Goal: Contribute content: Contribute content

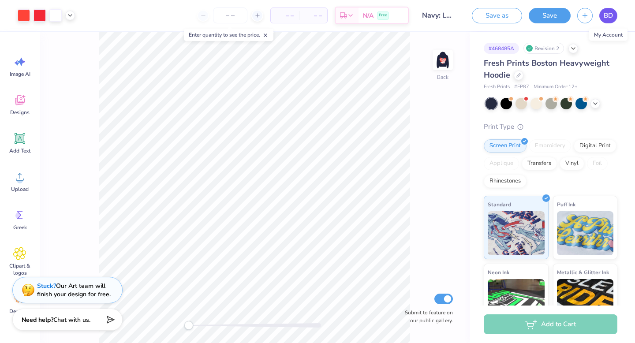
click at [606, 16] on span "BD" at bounding box center [608, 16] width 9 height 10
click at [586, 19] on button "button" at bounding box center [585, 14] width 15 height 15
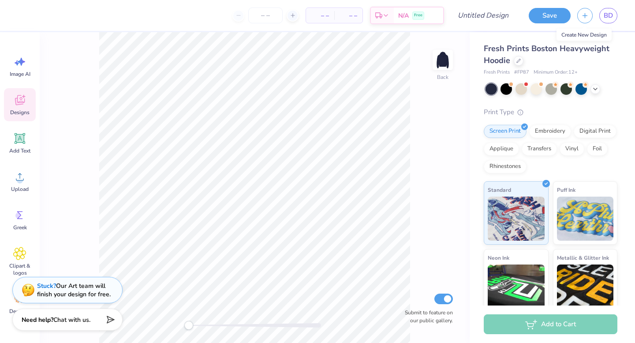
click at [26, 109] on span "Designs" at bounding box center [19, 112] width 19 height 7
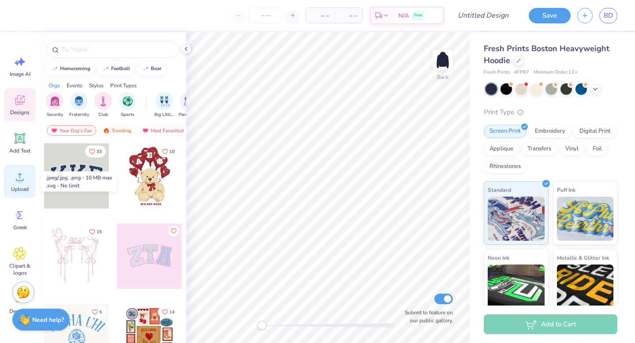
click at [23, 177] on icon at bounding box center [19, 176] width 13 height 13
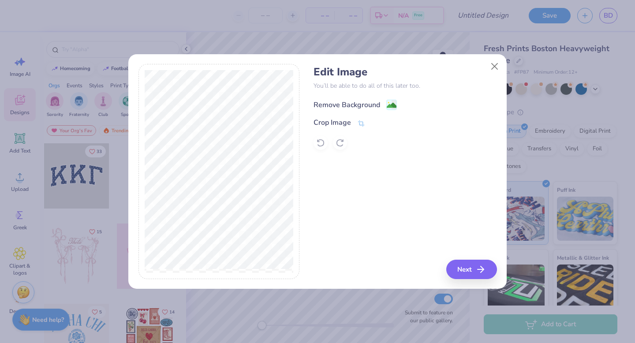
click at [352, 103] on div "Remove Background" at bounding box center [347, 105] width 67 height 11
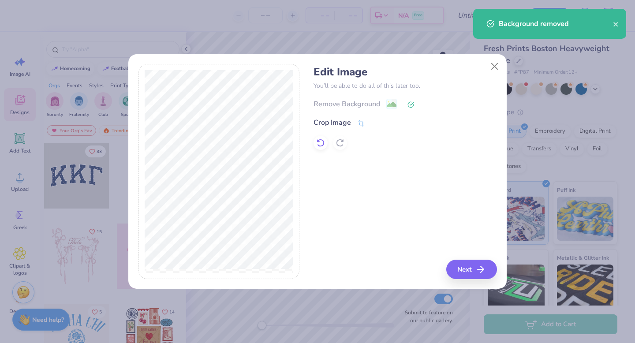
click at [324, 144] on icon at bounding box center [320, 143] width 9 height 9
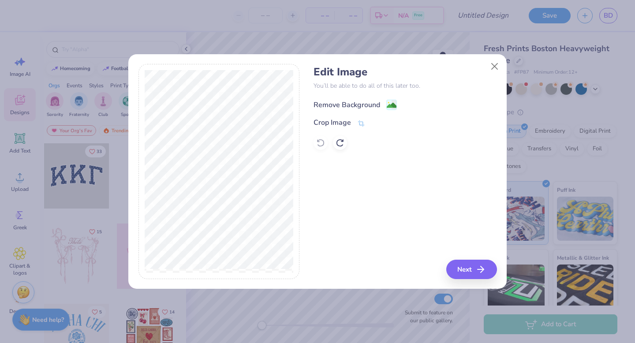
click at [352, 102] on div "Remove Background" at bounding box center [347, 105] width 67 height 11
click at [326, 146] on div at bounding box center [321, 143] width 14 height 14
click at [491, 70] on button "Close" at bounding box center [495, 66] width 17 height 17
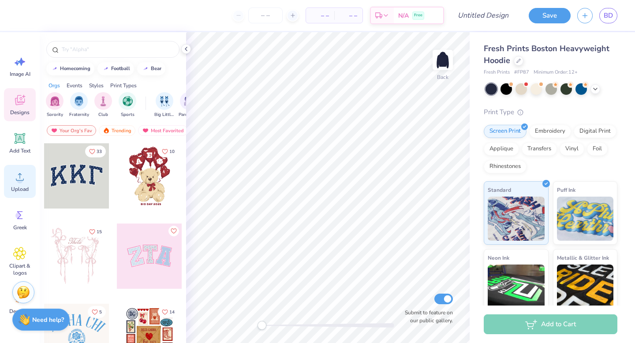
click at [15, 186] on span "Upload" at bounding box center [20, 189] width 18 height 7
click at [519, 60] on icon at bounding box center [519, 60] width 4 height 4
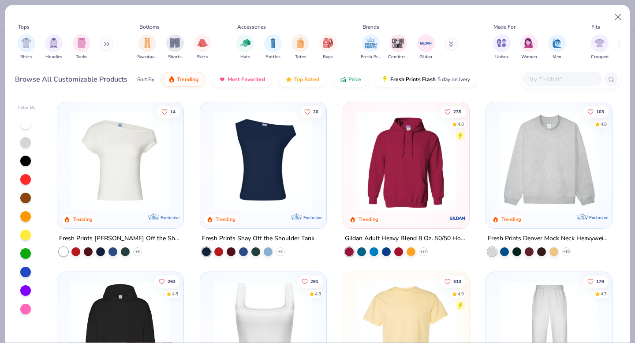
click at [567, 212] on div at bounding box center [549, 163] width 117 height 113
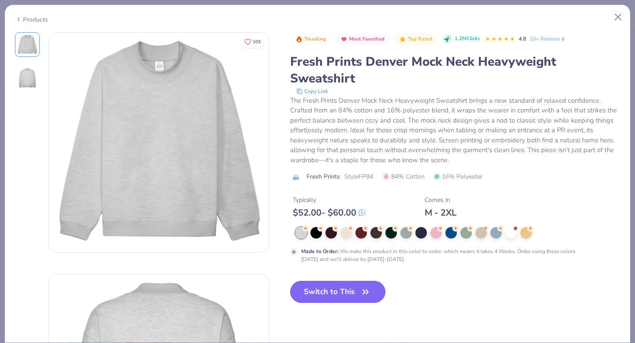
click at [344, 292] on button "Switch to This" at bounding box center [338, 292] width 96 height 22
click at [363, 293] on icon "button" at bounding box center [365, 292] width 5 height 4
click at [619, 15] on button "Close" at bounding box center [618, 17] width 17 height 17
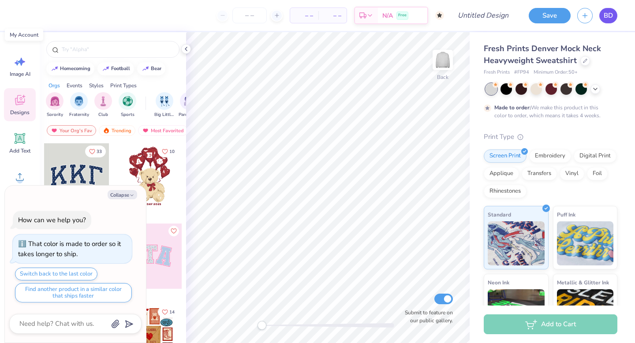
click at [611, 15] on span "BD" at bounding box center [608, 16] width 9 height 10
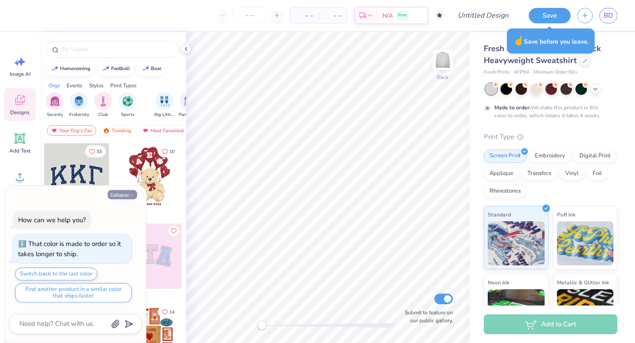
click at [126, 196] on button "Collapse" at bounding box center [123, 194] width 30 height 9
type textarea "x"
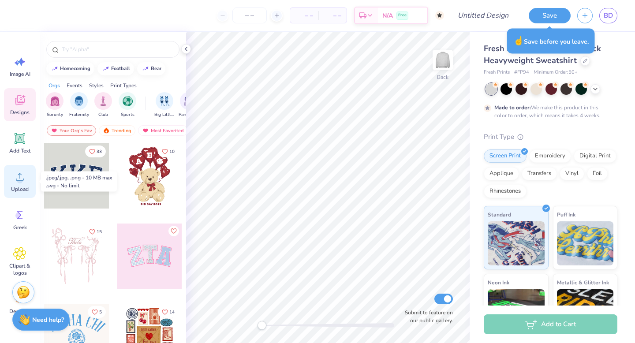
click at [19, 181] on circle at bounding box center [20, 180] width 6 height 6
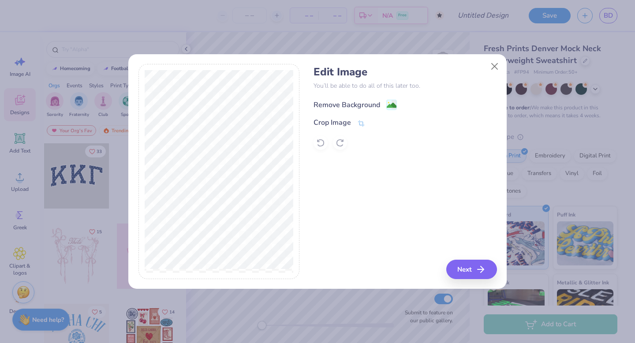
click at [346, 108] on div "Remove Background" at bounding box center [347, 105] width 67 height 11
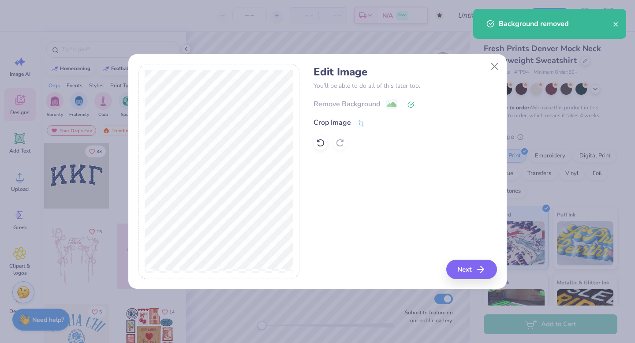
click at [361, 184] on div "Edit Image You’ll be able to do all of this later too. Remove Background Crop I…" at bounding box center [405, 171] width 183 height 215
click at [500, 66] on button "Close" at bounding box center [495, 66] width 17 height 17
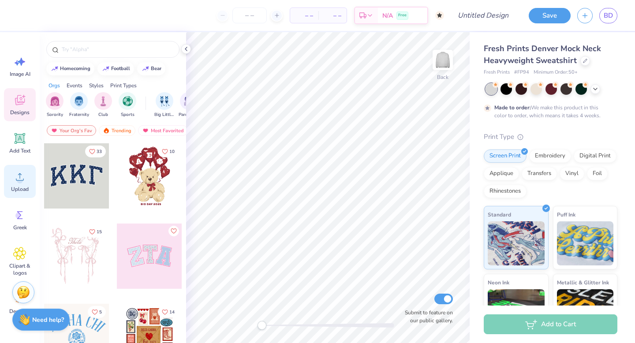
click at [21, 178] on circle at bounding box center [20, 180] width 6 height 6
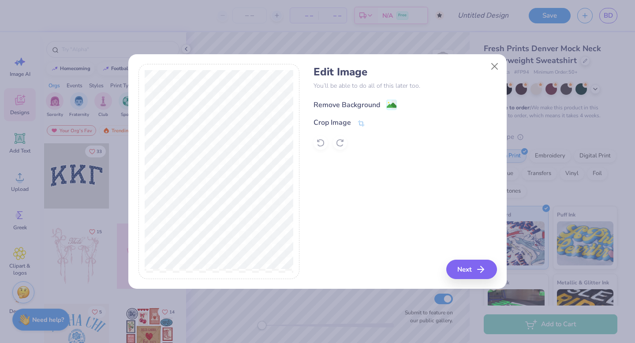
click at [349, 104] on div "Remove Background" at bounding box center [347, 105] width 67 height 11
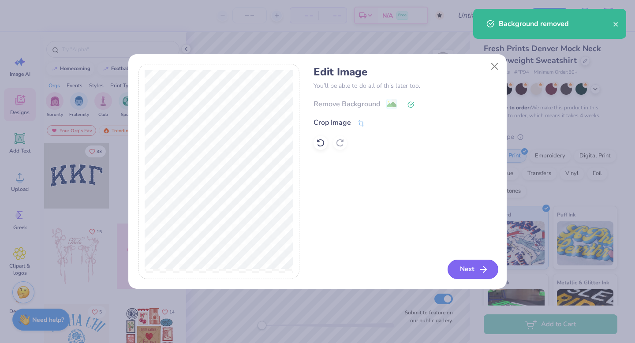
click at [465, 272] on button "Next" at bounding box center [473, 269] width 51 height 19
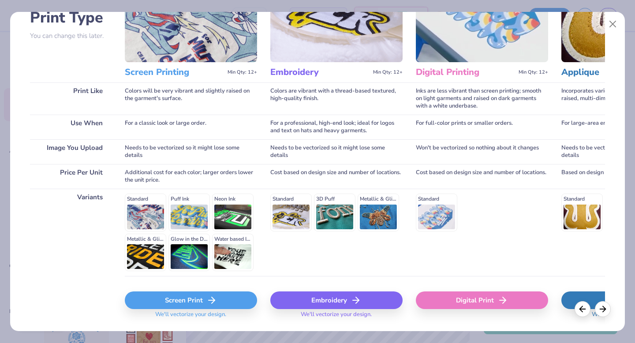
scroll to position [97, 0]
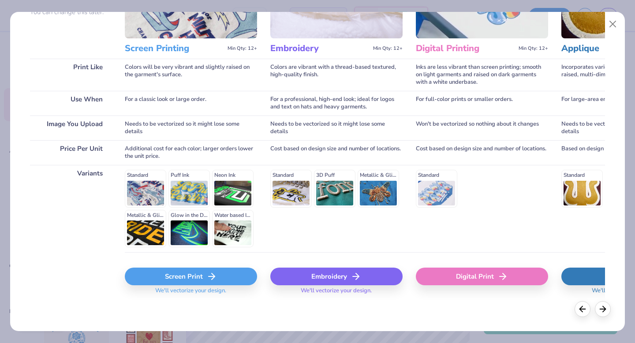
click at [199, 272] on div "Screen Print" at bounding box center [191, 277] width 132 height 18
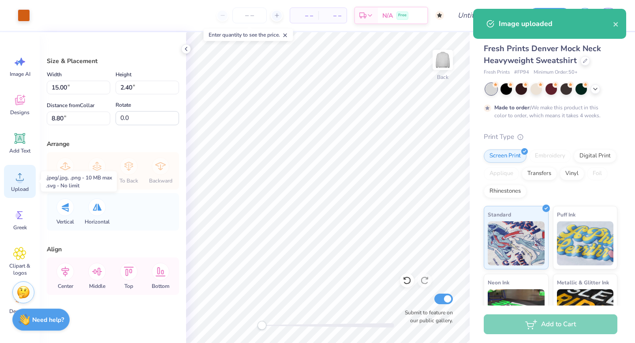
click at [19, 181] on circle at bounding box center [20, 180] width 6 height 6
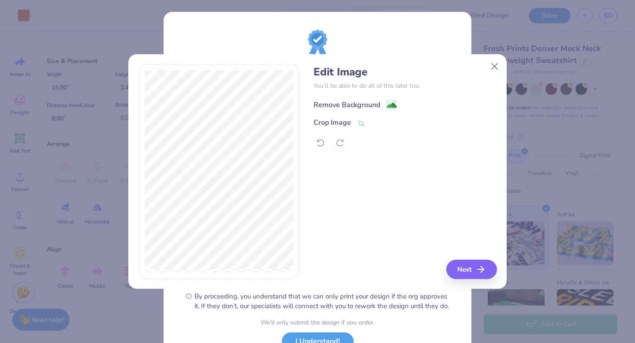
click at [358, 101] on div "Remove Background" at bounding box center [347, 105] width 67 height 11
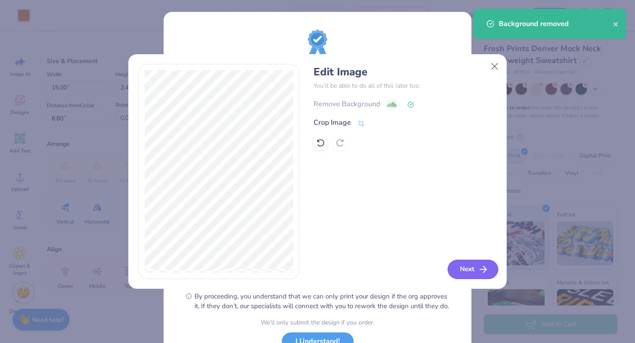
click at [466, 273] on button "Next" at bounding box center [473, 269] width 51 height 19
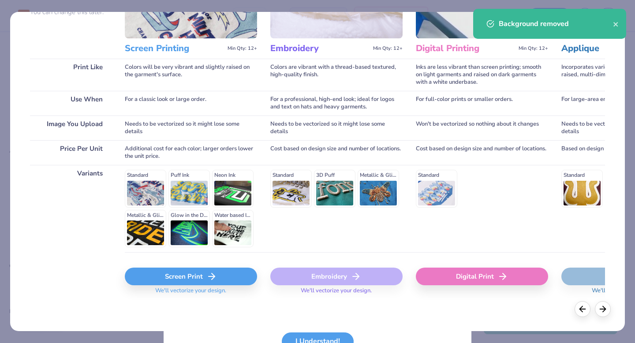
click at [227, 278] on div "Screen Print" at bounding box center [191, 277] width 132 height 18
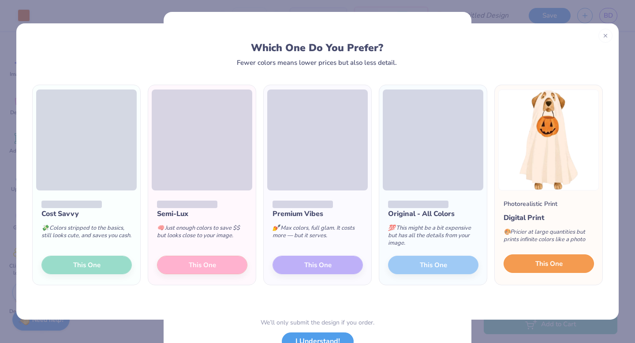
click at [555, 269] on button "This One" at bounding box center [549, 264] width 90 height 19
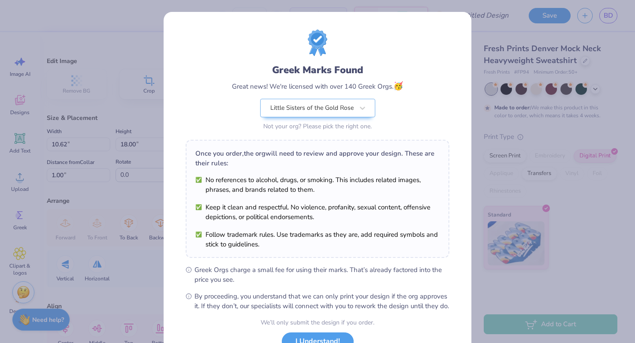
scroll to position [70, 0]
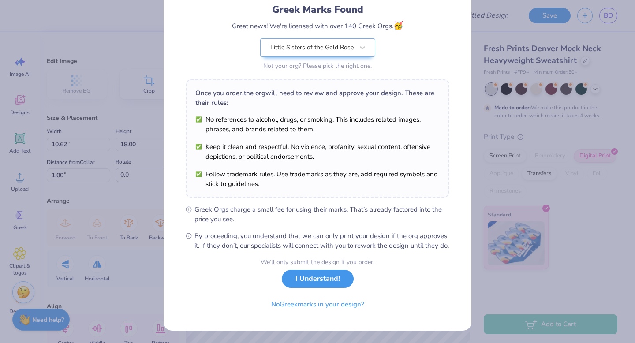
click at [328, 286] on button "I Understand!" at bounding box center [318, 279] width 72 height 18
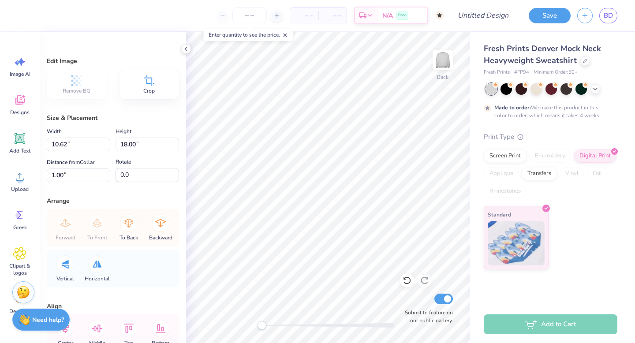
scroll to position [0, 0]
type input "4.35"
type input "7.38"
type input "1.01"
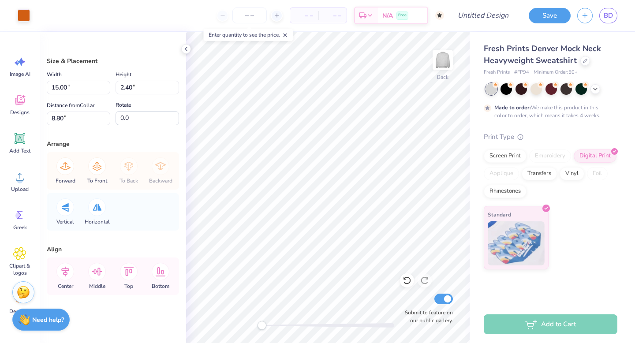
type input "13.60"
type input "2.18"
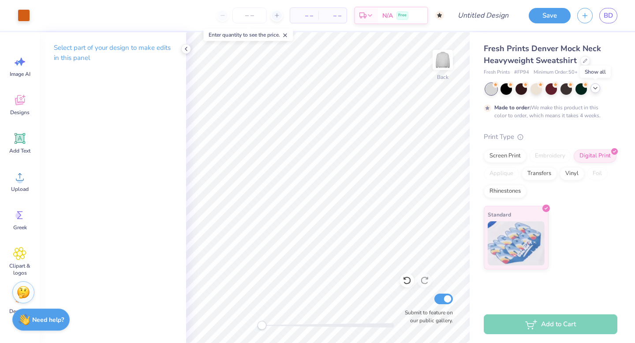
click at [597, 89] on icon at bounding box center [595, 88] width 7 height 7
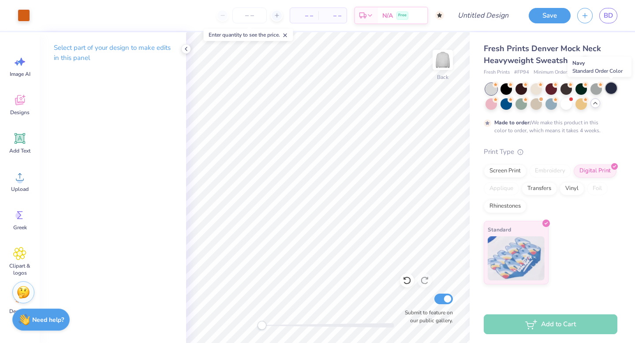
click at [613, 92] on div at bounding box center [611, 88] width 11 height 11
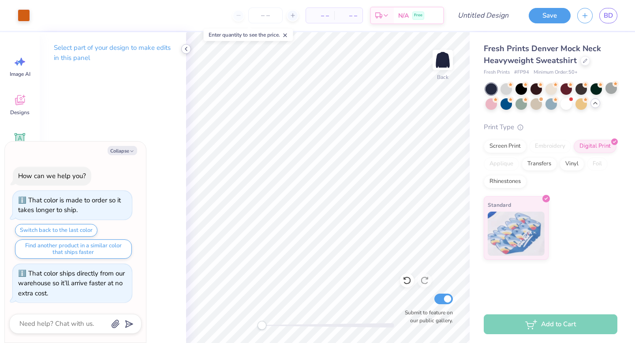
click at [184, 49] on icon at bounding box center [186, 48] width 7 height 7
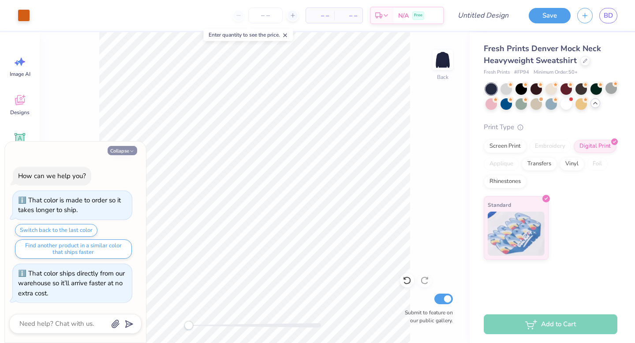
click at [126, 150] on button "Collapse" at bounding box center [123, 150] width 30 height 9
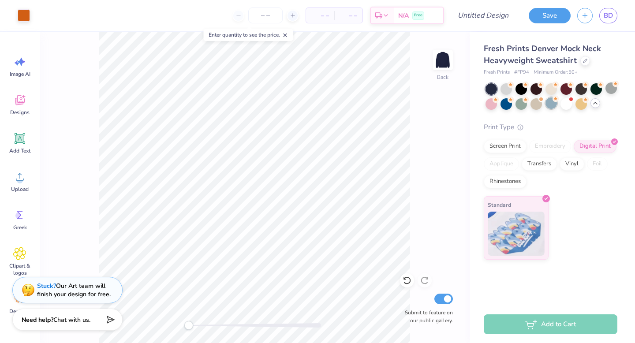
click at [550, 102] on div at bounding box center [551, 103] width 11 height 11
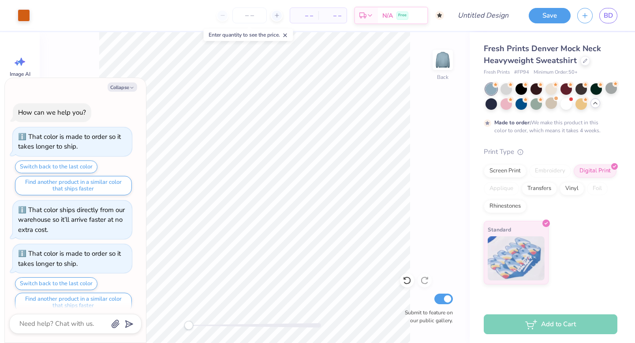
scroll to position [10, 0]
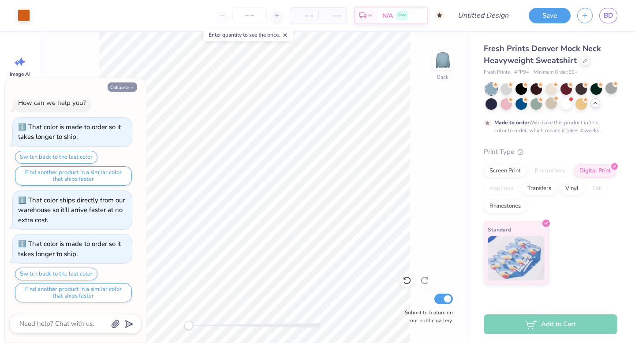
click at [123, 90] on button "Collapse" at bounding box center [123, 87] width 30 height 9
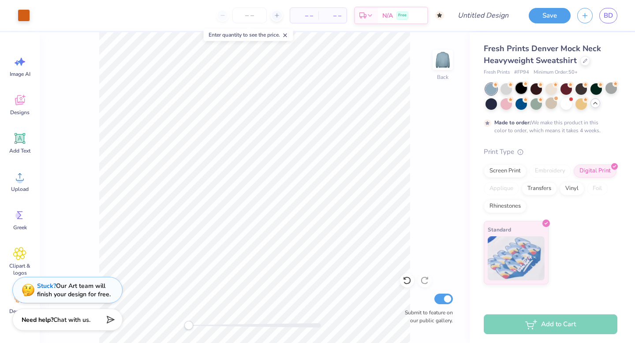
click at [518, 91] on div at bounding box center [521, 88] width 11 height 11
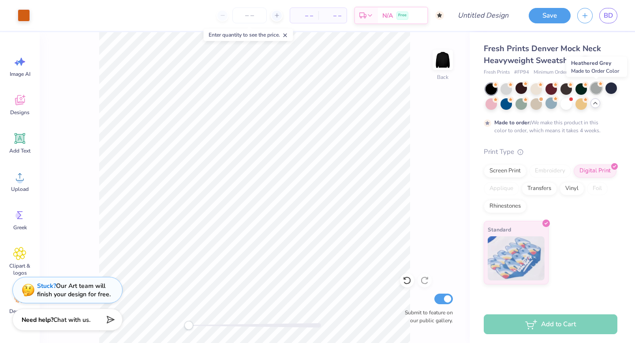
click at [601, 90] on div at bounding box center [596, 88] width 11 height 11
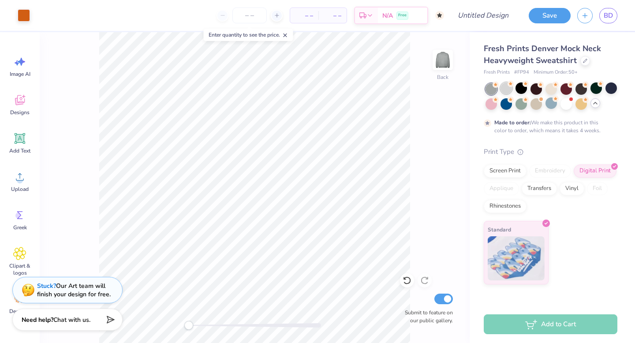
click at [509, 91] on div at bounding box center [506, 88] width 11 height 11
click at [535, 91] on div at bounding box center [536, 88] width 11 height 11
click at [609, 89] on div at bounding box center [611, 88] width 11 height 11
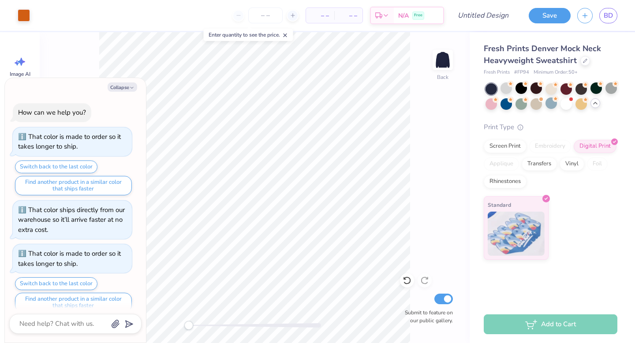
scroll to position [53, 0]
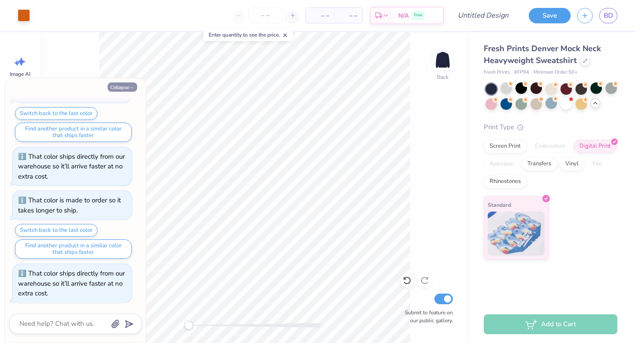
click at [131, 89] on icon "button" at bounding box center [131, 87] width 5 height 5
type textarea "x"
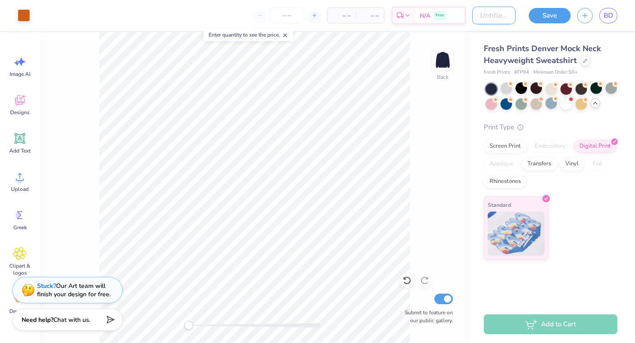
click at [491, 15] on input "Design Title" at bounding box center [494, 16] width 43 height 18
type input "Dog halloween"
click at [563, 12] on button "Save" at bounding box center [550, 14] width 42 height 15
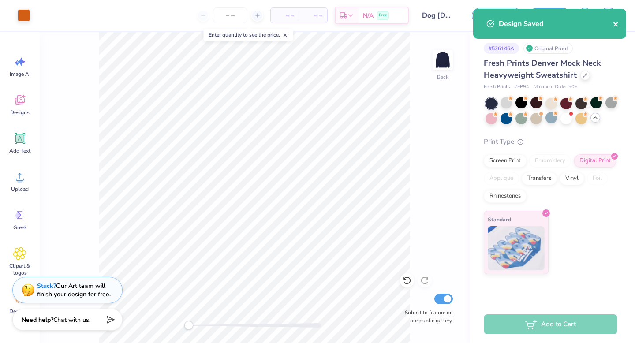
click at [617, 26] on icon "close" at bounding box center [616, 24] width 4 height 4
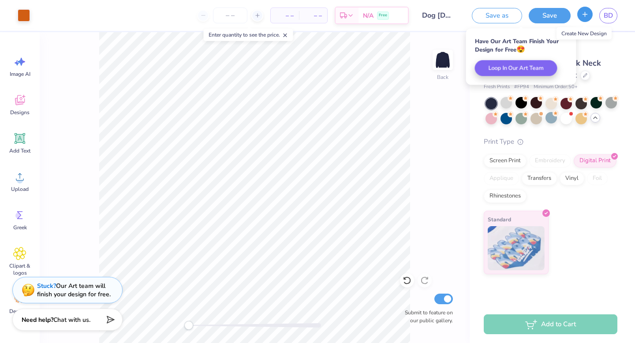
click at [587, 13] on icon "button" at bounding box center [585, 15] width 8 height 8
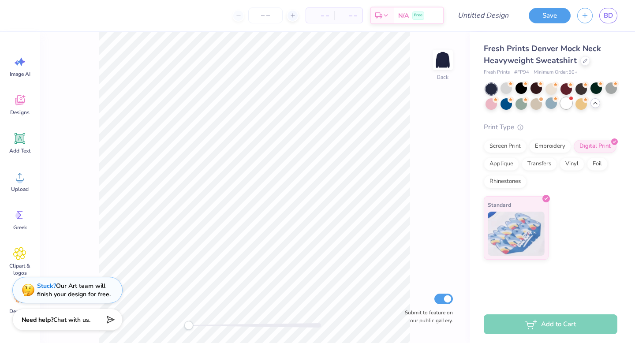
click at [568, 107] on div at bounding box center [566, 103] width 11 height 11
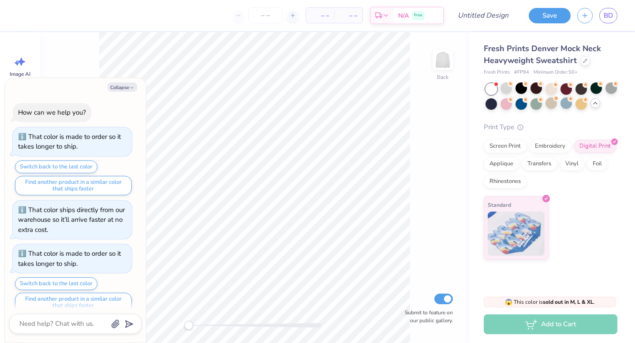
scroll to position [178, 0]
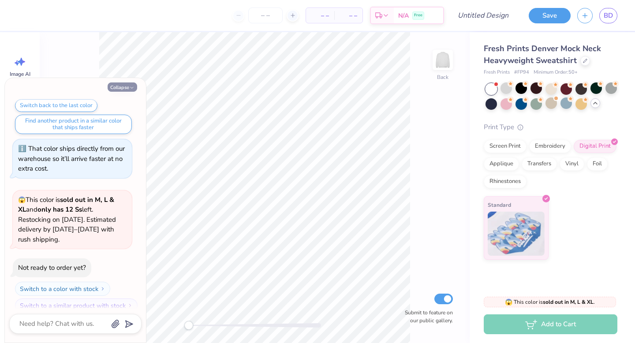
click at [131, 87] on icon "button" at bounding box center [131, 87] width 5 height 5
type textarea "x"
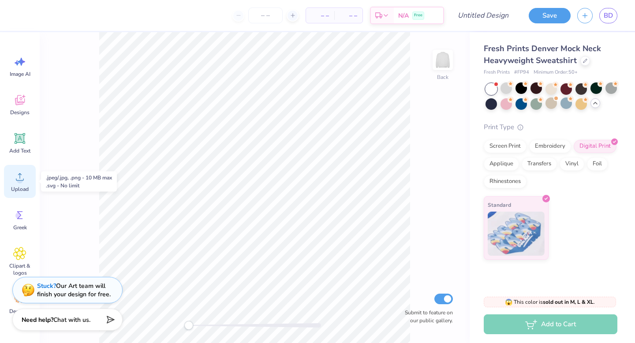
click at [20, 181] on circle at bounding box center [20, 180] width 6 height 6
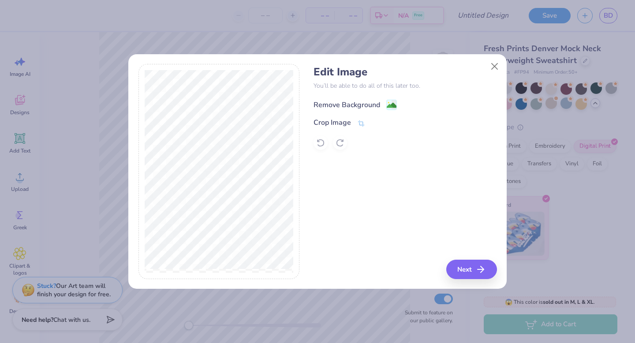
click at [365, 102] on div "Remove Background" at bounding box center [347, 105] width 67 height 11
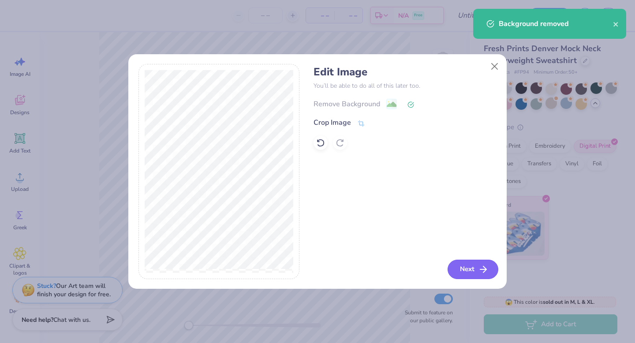
click at [473, 267] on button "Next" at bounding box center [473, 269] width 51 height 19
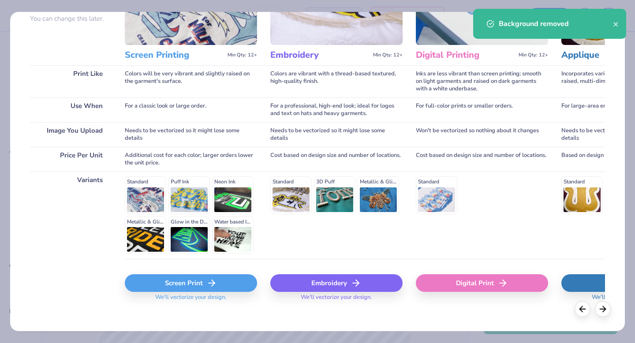
scroll to position [97, 0]
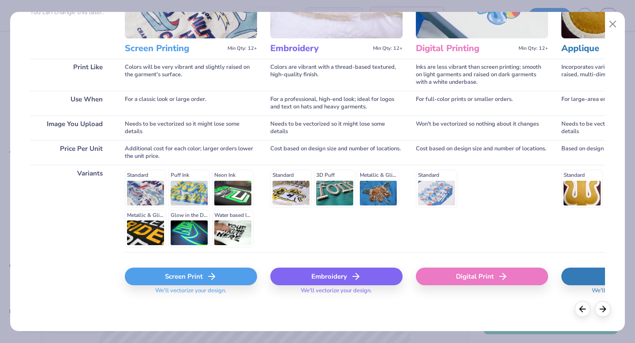
click at [209, 278] on icon at bounding box center [211, 276] width 11 height 11
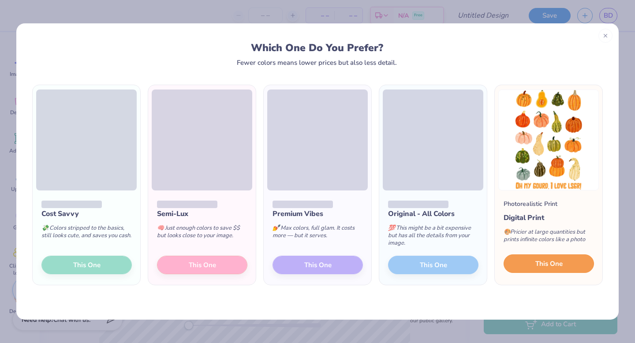
click at [566, 264] on button "This One" at bounding box center [549, 264] width 90 height 19
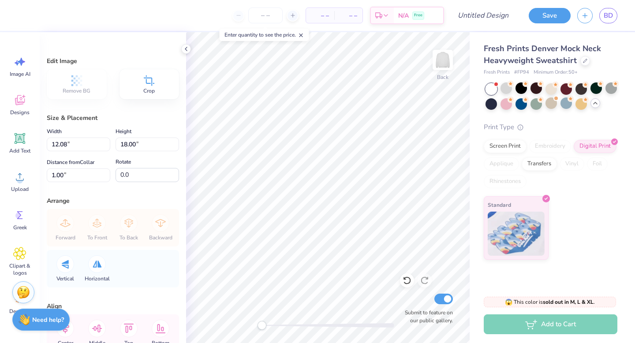
type input "11.66"
type input "17.38"
click at [188, 48] on icon at bounding box center [186, 48] width 7 height 7
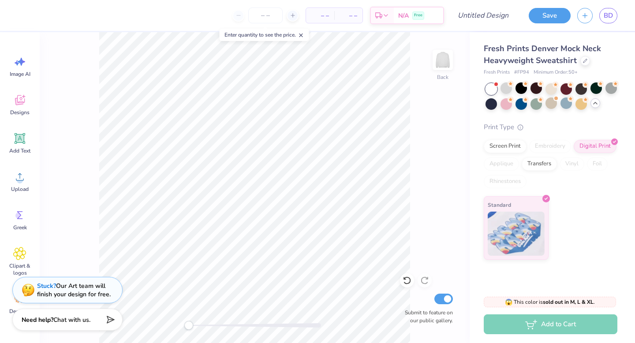
click at [443, 150] on div "Back Submit to feature on our public gallery." at bounding box center [255, 187] width 430 height 311
click at [507, 89] on div at bounding box center [506, 88] width 11 height 11
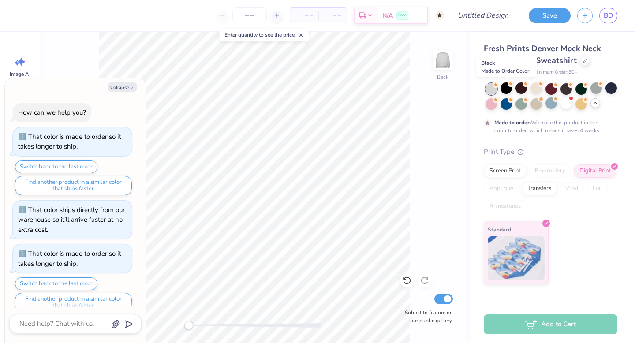
scroll to position [251, 0]
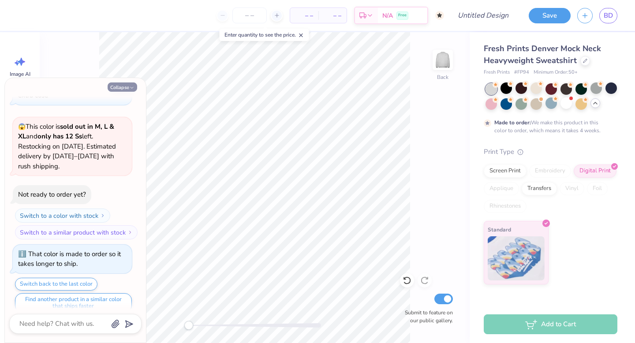
click at [120, 90] on button "Collapse" at bounding box center [123, 87] width 30 height 9
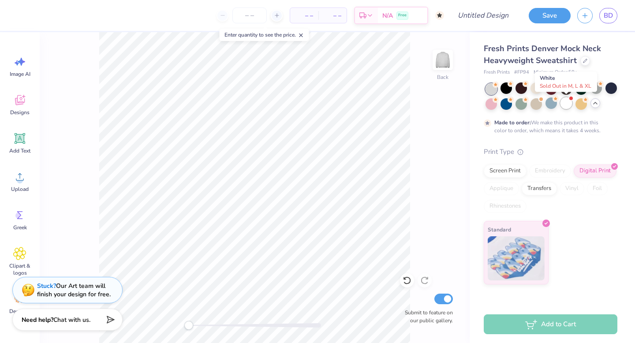
click at [568, 105] on div at bounding box center [566, 103] width 11 height 11
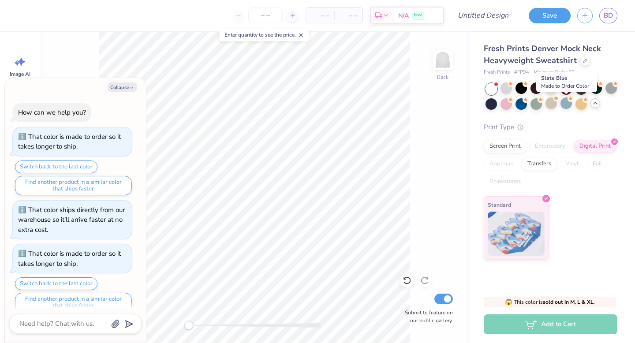
scroll to position [420, 0]
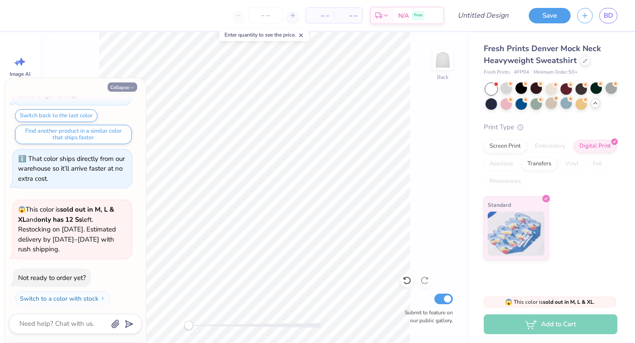
click at [132, 86] on icon "button" at bounding box center [131, 87] width 5 height 5
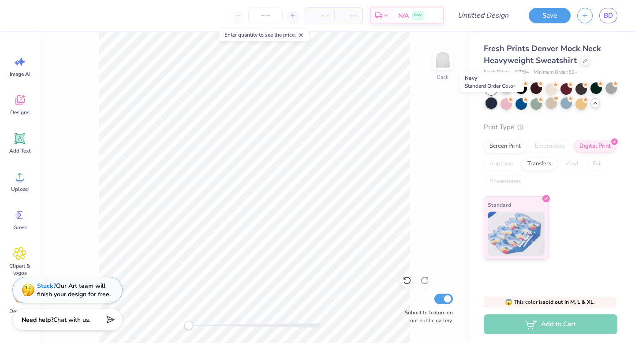
click at [492, 105] on div at bounding box center [491, 103] width 11 height 11
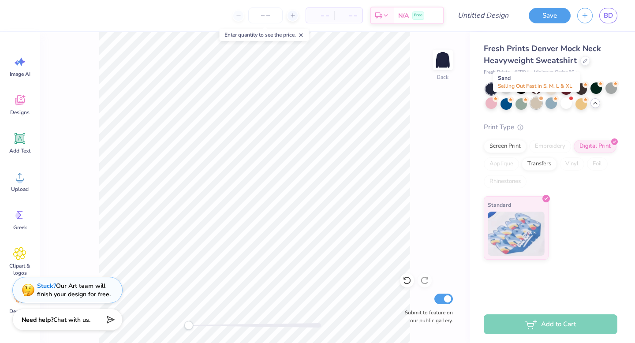
click at [536, 105] on div at bounding box center [536, 103] width 11 height 11
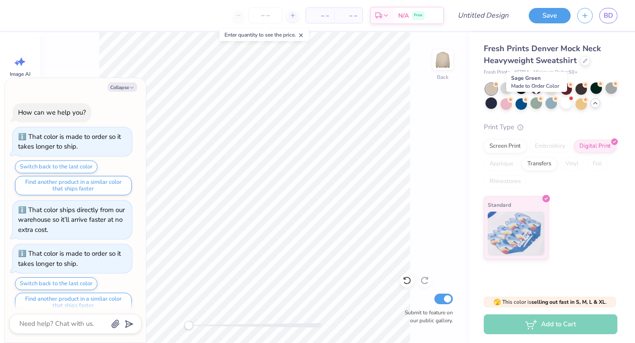
scroll to position [535, 0]
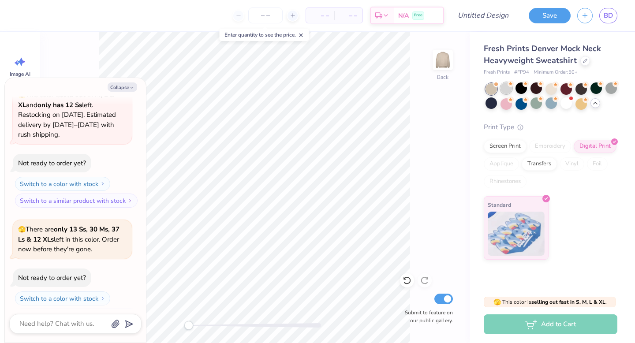
click at [507, 89] on div at bounding box center [506, 88] width 11 height 11
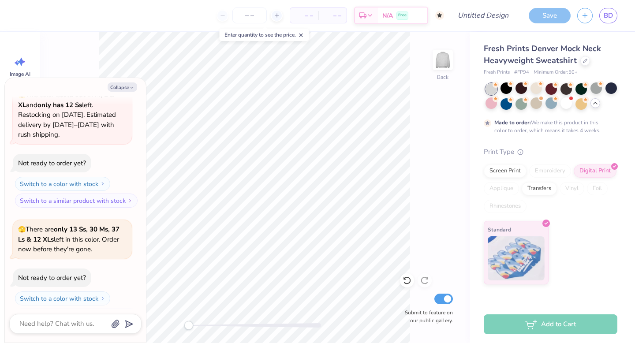
scroll to position [608, 0]
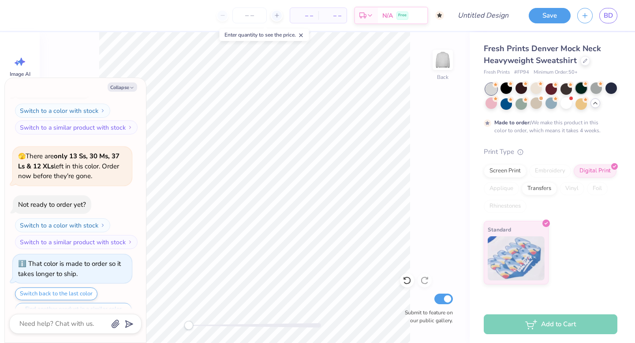
click at [578, 90] on div at bounding box center [581, 88] width 11 height 11
click at [131, 88] on polyline "button" at bounding box center [132, 87] width 3 height 1
type textarea "x"
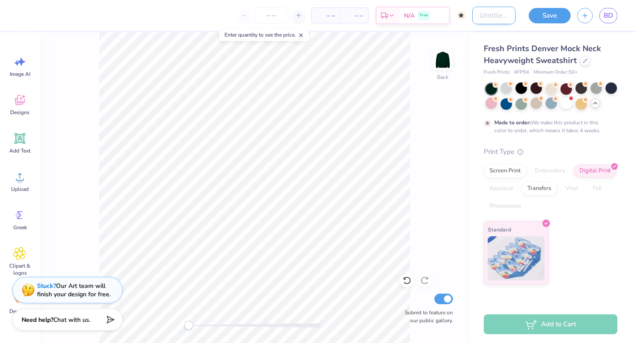
click at [473, 17] on input "Design Title" at bounding box center [494, 16] width 43 height 18
type input "Green gourd"
click at [540, 16] on button "Save" at bounding box center [550, 14] width 42 height 15
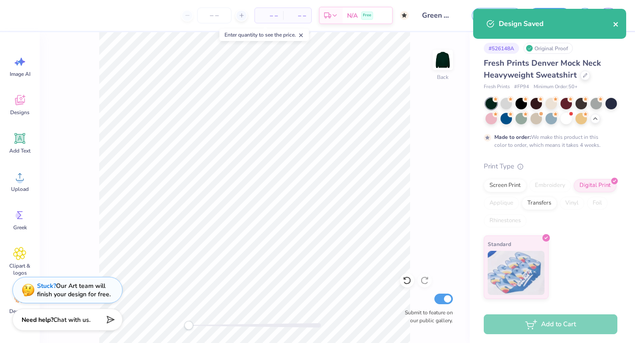
click at [615, 23] on icon "close" at bounding box center [616, 24] width 6 height 7
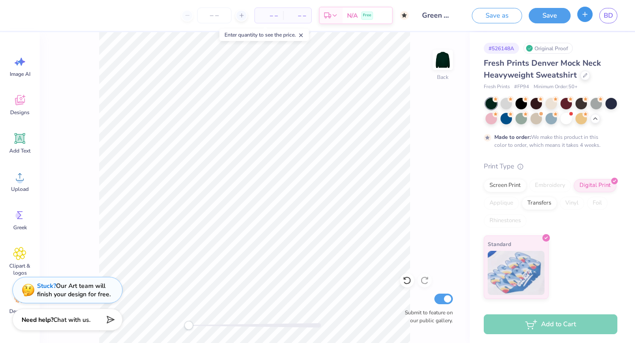
click at [581, 17] on button "button" at bounding box center [585, 14] width 15 height 15
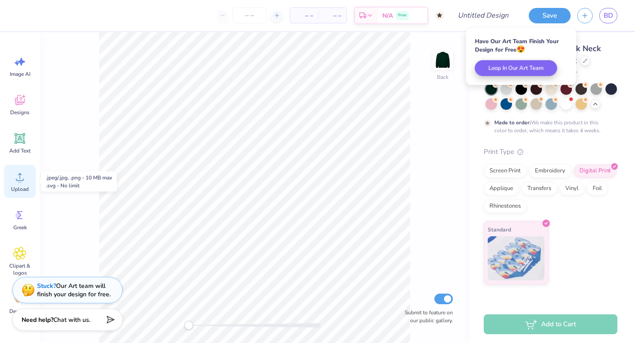
click at [18, 180] on circle at bounding box center [20, 180] width 6 height 6
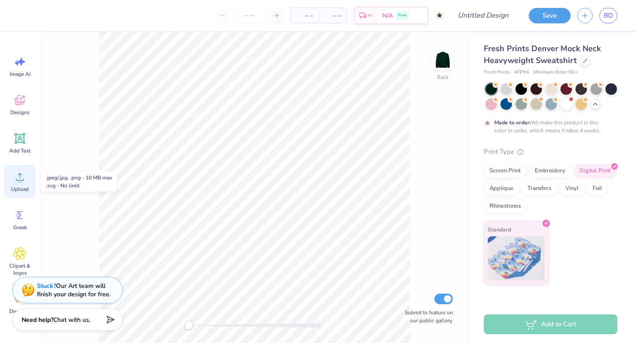
click at [16, 181] on icon at bounding box center [19, 176] width 13 height 13
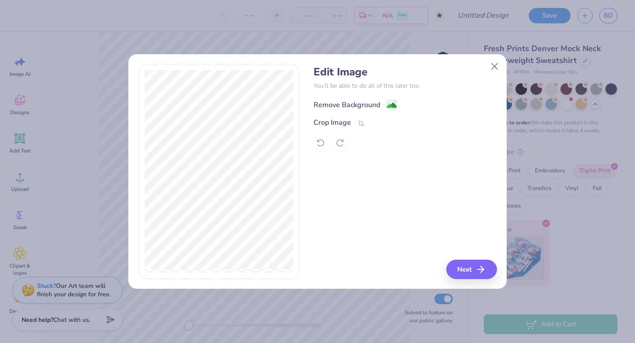
click at [344, 104] on div "Remove Background" at bounding box center [347, 105] width 67 height 11
click at [347, 123] on div "Crop Image" at bounding box center [333, 123] width 38 height 11
click at [215, 300] on div "Edit Image You’ll be able to do all of this later too. Remove Background Crop I…" at bounding box center [317, 171] width 635 height 343
click at [349, 185] on div "Edit Image You’ll be able to do all of this later too. Remove Background Crop I…" at bounding box center [405, 171] width 183 height 215
click at [389, 123] on line at bounding box center [389, 122] width 3 height 3
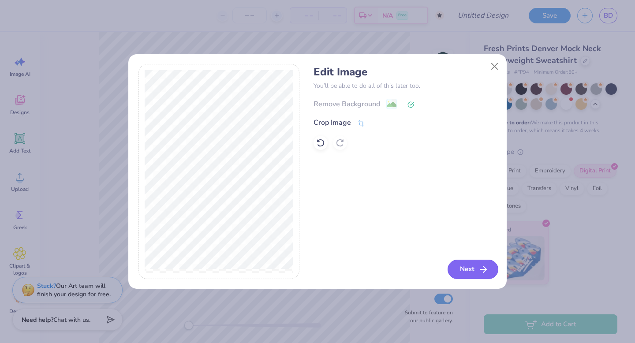
click at [473, 270] on button "Next" at bounding box center [473, 269] width 51 height 19
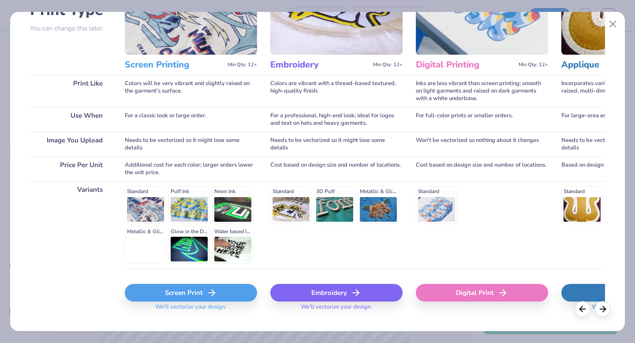
scroll to position [97, 0]
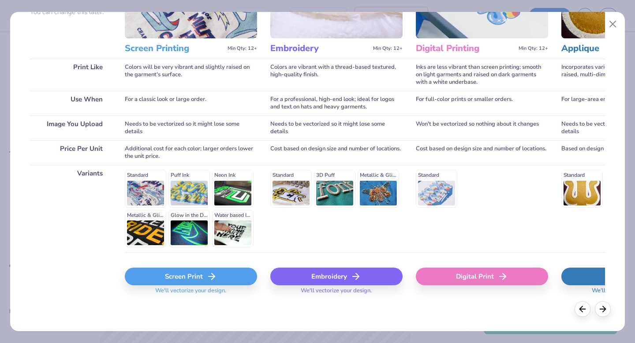
click at [203, 271] on div "Screen Print" at bounding box center [191, 277] width 132 height 18
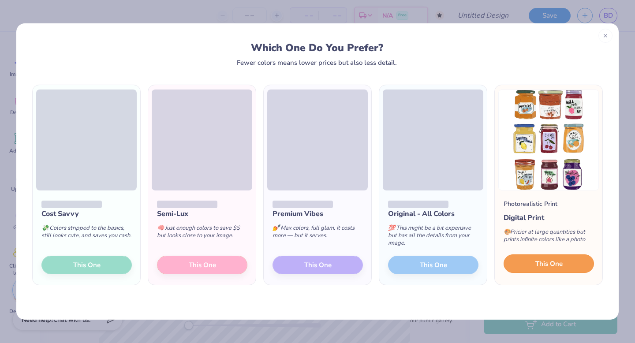
click at [533, 264] on button "This One" at bounding box center [549, 264] width 90 height 19
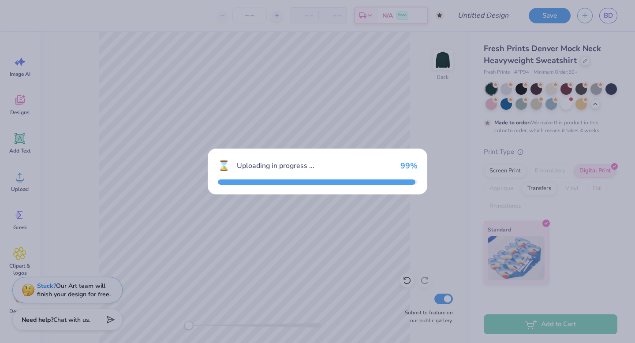
type input "12.69"
type input "18.00"
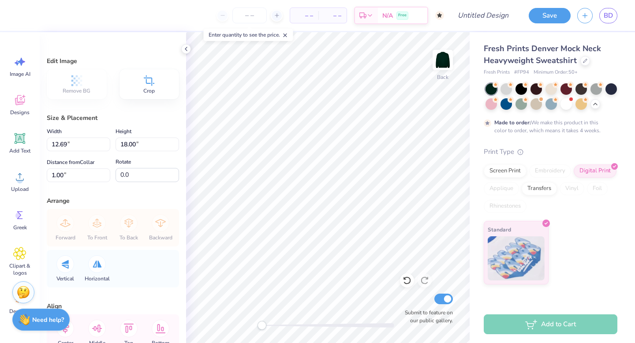
type input "11.39"
type input "16.16"
click at [188, 49] on icon at bounding box center [186, 48] width 7 height 7
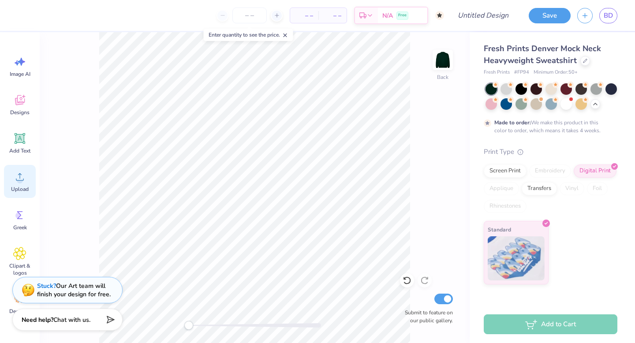
click at [15, 191] on span "Upload" at bounding box center [20, 189] width 18 height 7
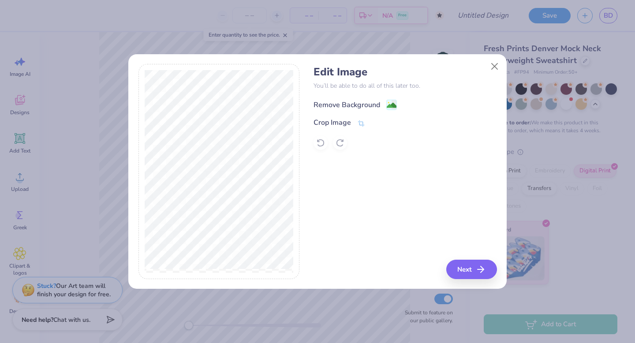
click at [360, 103] on div "Remove Background" at bounding box center [347, 105] width 67 height 11
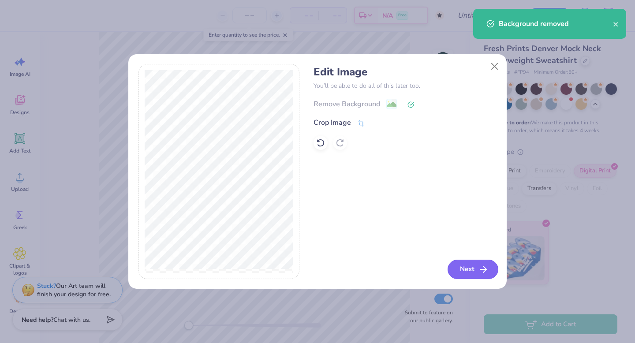
click at [466, 266] on button "Next" at bounding box center [473, 269] width 51 height 19
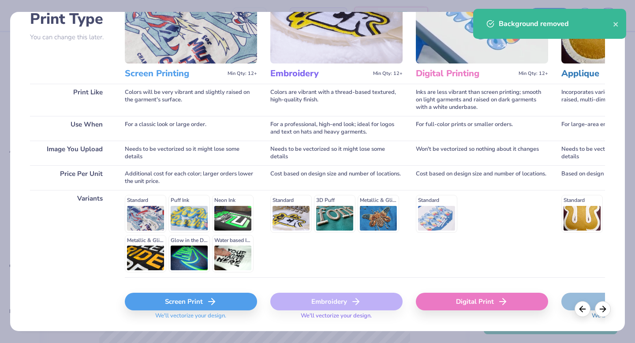
scroll to position [84, 0]
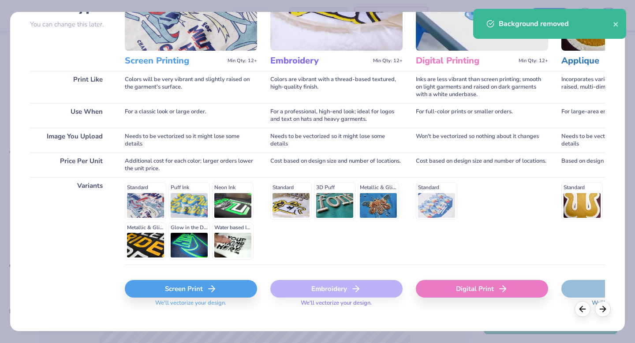
click at [200, 290] on div "Screen Print" at bounding box center [191, 289] width 132 height 18
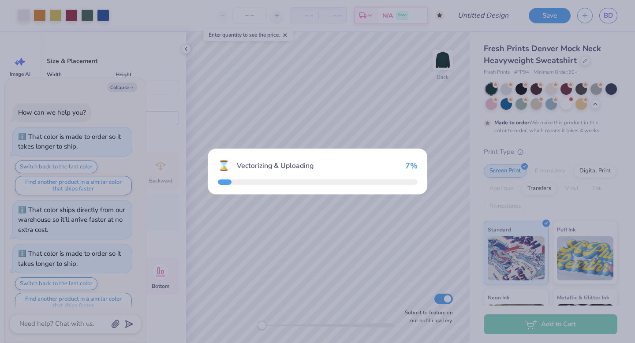
scroll to position [681, 0]
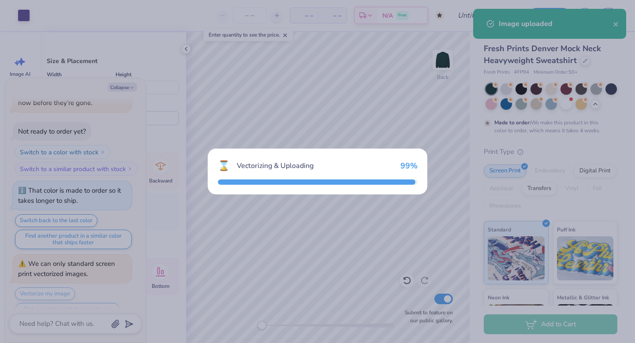
type textarea "x"
type input "15.00"
type input "1.68"
type input "9.16"
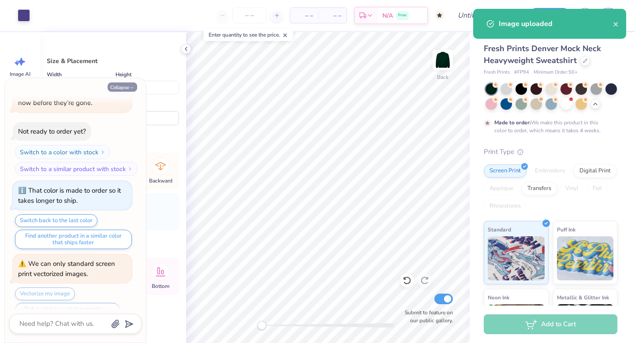
click at [127, 88] on button "Collapse" at bounding box center [123, 87] width 30 height 9
type textarea "x"
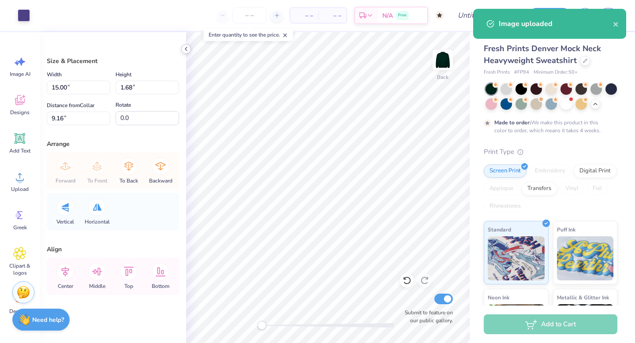
click at [185, 52] on icon at bounding box center [186, 48] width 7 height 7
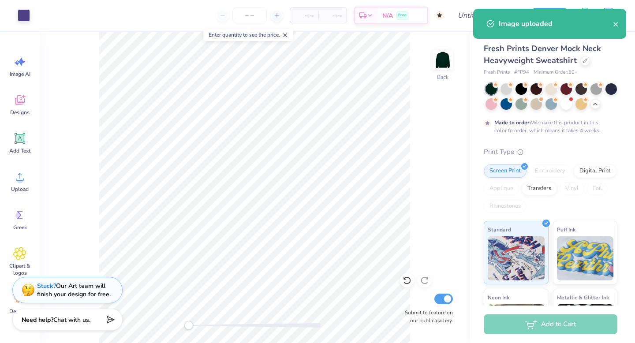
click at [423, 140] on div "Back Submit to feature on our public gallery." at bounding box center [255, 187] width 430 height 311
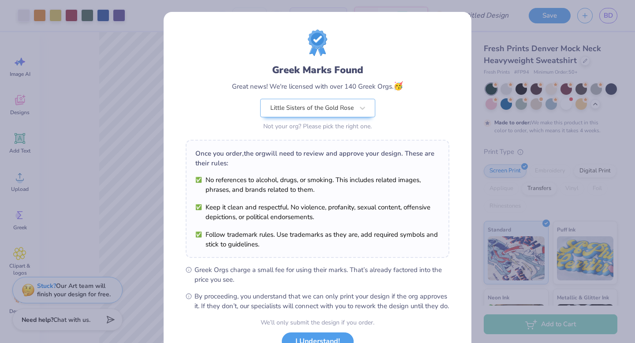
scroll to position [70, 0]
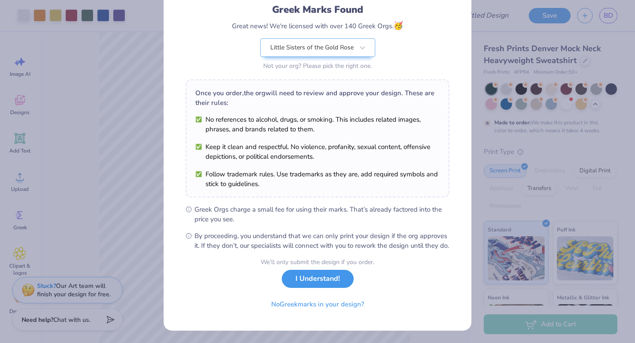
click at [339, 280] on button "I Understand!" at bounding box center [318, 279] width 72 height 18
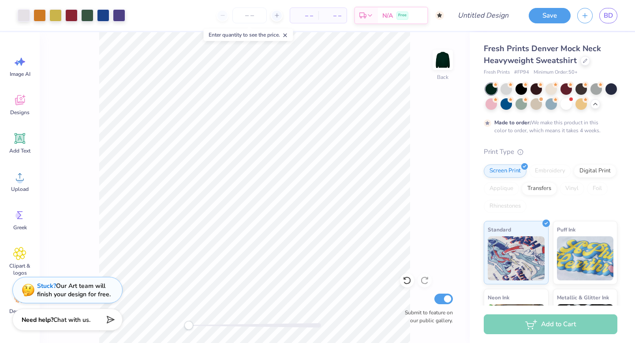
scroll to position [0, 0]
click at [508, 88] on div at bounding box center [506, 88] width 11 height 11
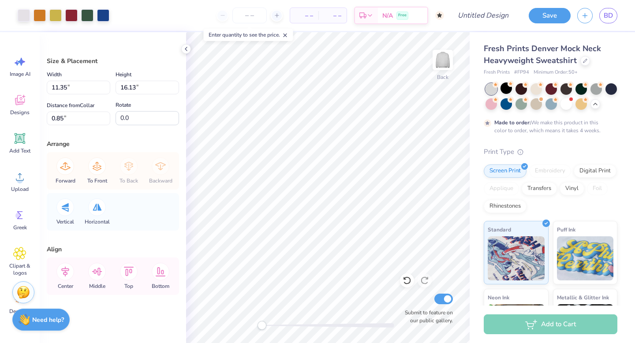
type input "10.44"
type input "14.84"
type input "15.00"
type input "1.68"
type input "9.16"
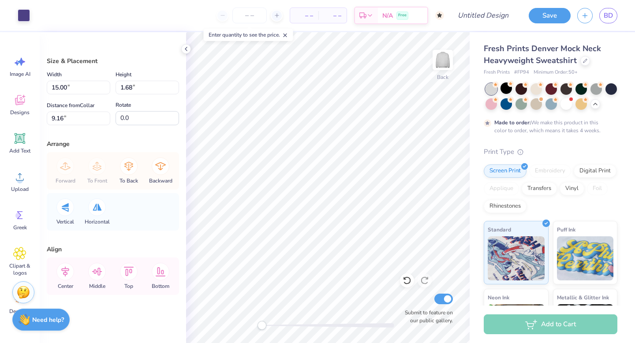
type input "12.02"
type input "1.35"
type input "8.66"
type input "0.97"
type input "15.69"
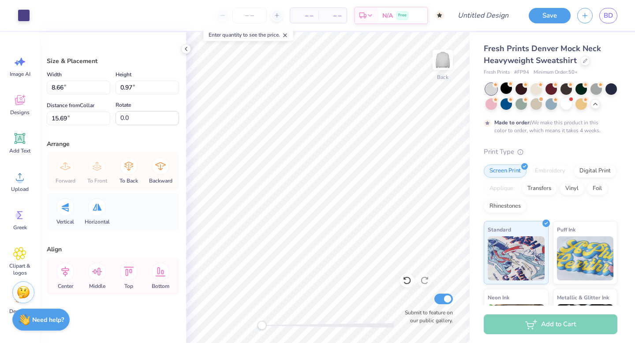
type input "9.62"
type input "1.08"
type input "15.92"
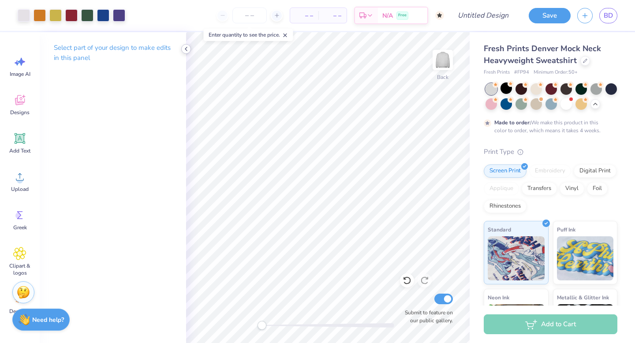
click at [186, 46] on icon at bounding box center [186, 48] width 7 height 7
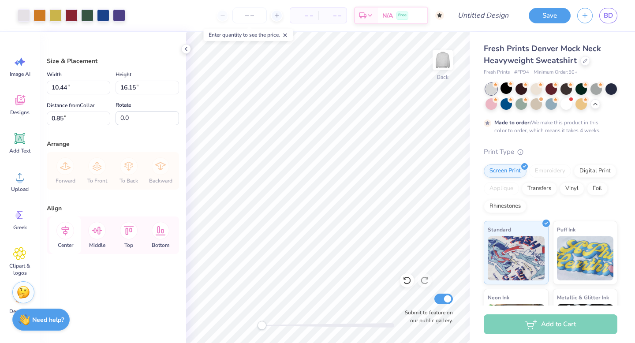
click at [71, 232] on icon at bounding box center [65, 231] width 18 height 18
type input "11.25"
type input "17.41"
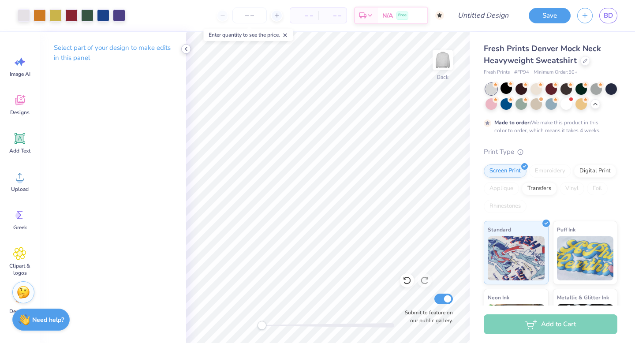
click at [190, 50] on div at bounding box center [186, 49] width 10 height 10
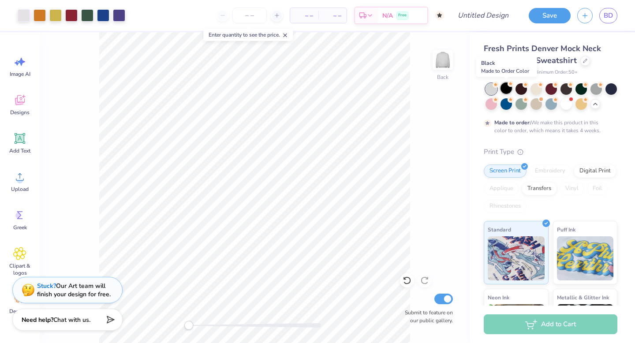
click at [508, 94] on div at bounding box center [506, 88] width 11 height 11
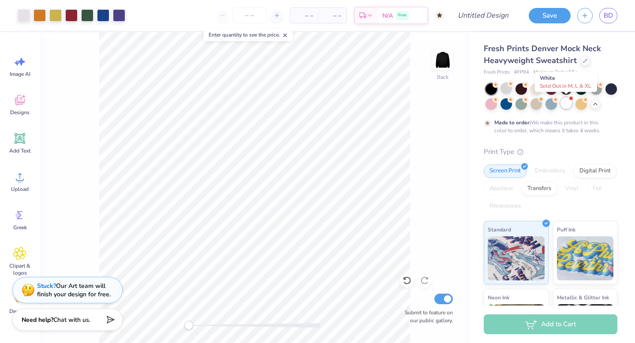
click at [566, 103] on div at bounding box center [566, 103] width 11 height 11
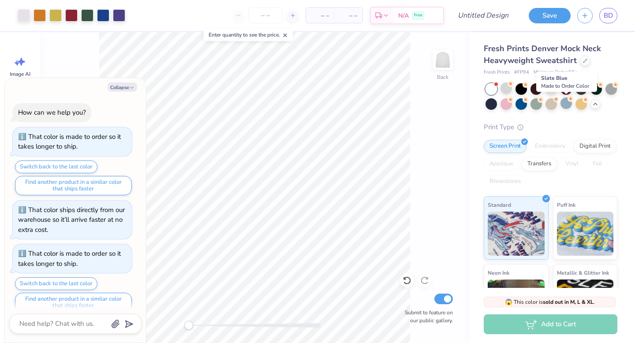
scroll to position [850, 0]
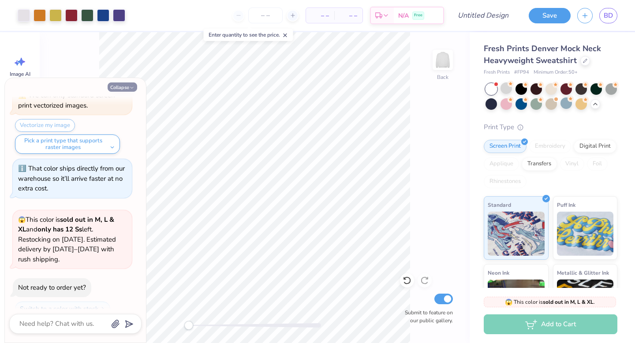
click at [133, 88] on icon "button" at bounding box center [131, 87] width 5 height 5
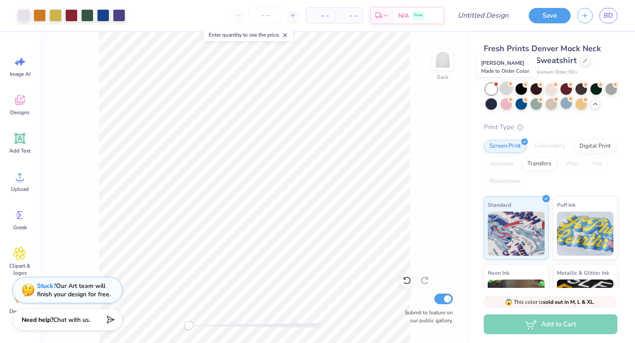
click at [510, 87] on div at bounding box center [506, 88] width 11 height 11
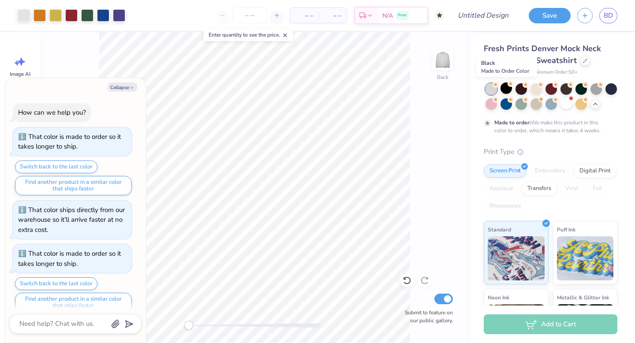
scroll to position [923, 0]
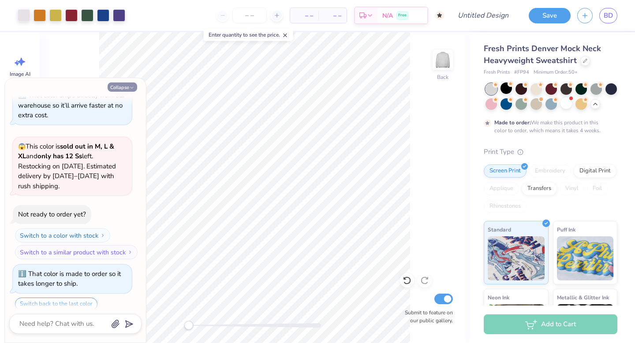
click at [127, 89] on button "Collapse" at bounding box center [123, 87] width 30 height 9
type textarea "x"
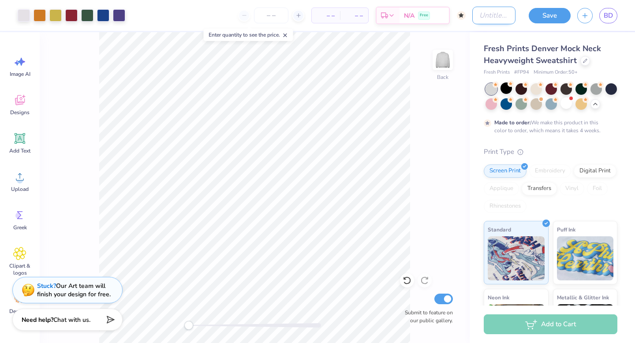
click at [494, 13] on input "Design Title" at bounding box center [494, 16] width 43 height 18
type input "Jam lsgr"
click at [549, 13] on button "Save" at bounding box center [550, 14] width 42 height 15
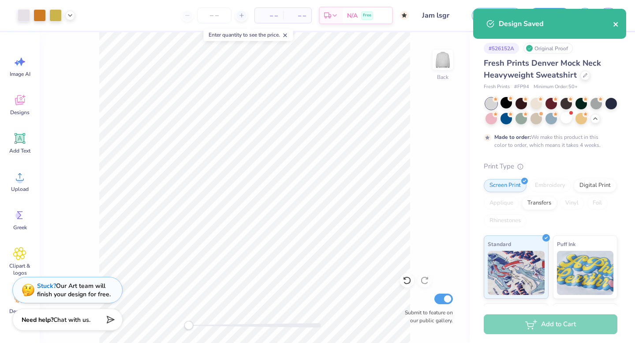
click at [616, 24] on icon "close" at bounding box center [616, 24] width 4 height 4
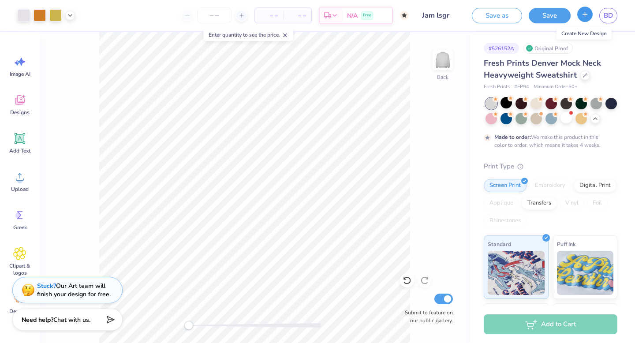
click at [583, 17] on icon "button" at bounding box center [585, 15] width 8 height 8
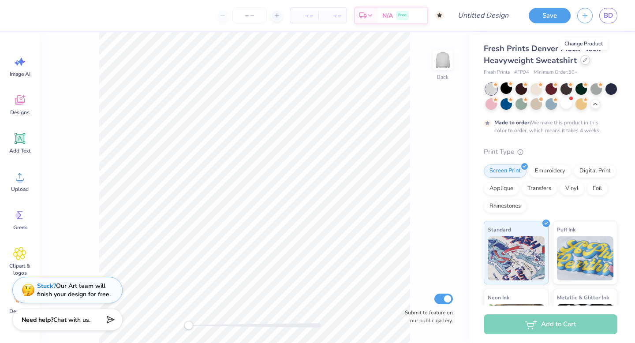
click at [586, 62] on icon at bounding box center [585, 60] width 4 height 4
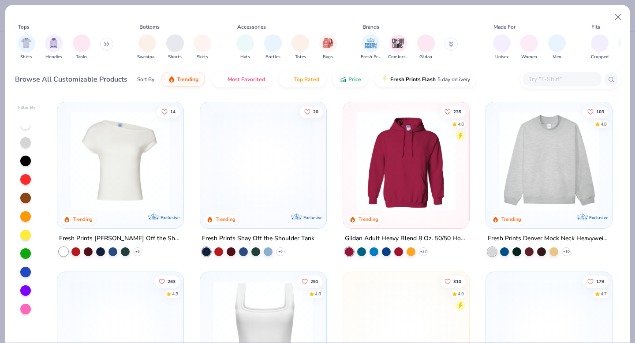
scroll to position [117, 0]
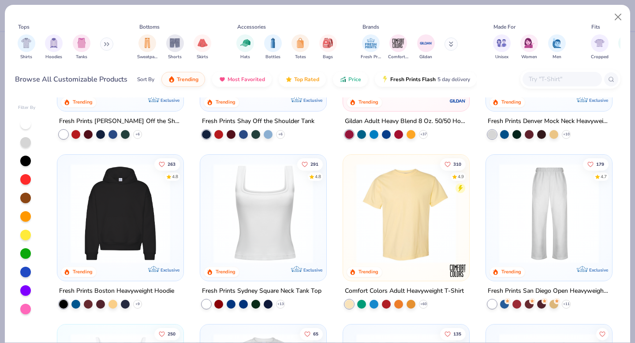
click at [125, 241] on img at bounding box center [120, 214] width 109 height 100
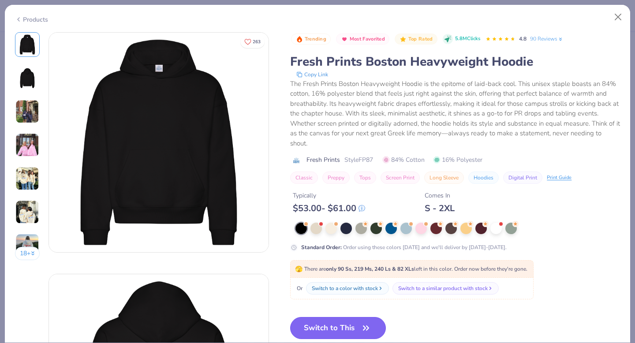
click at [346, 333] on button "Switch to This" at bounding box center [338, 328] width 96 height 22
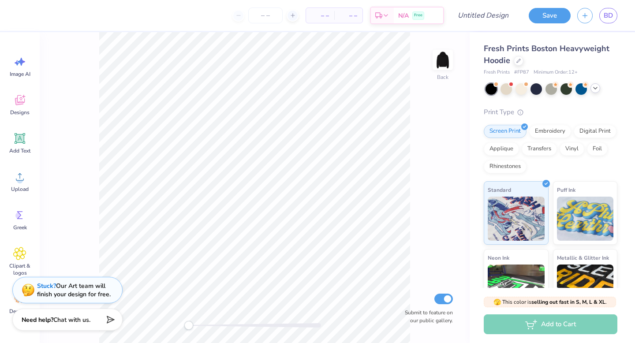
click at [594, 91] on icon at bounding box center [595, 88] width 7 height 7
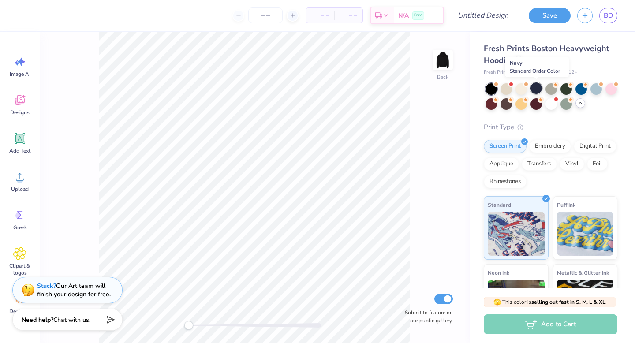
click at [536, 90] on div at bounding box center [536, 88] width 11 height 11
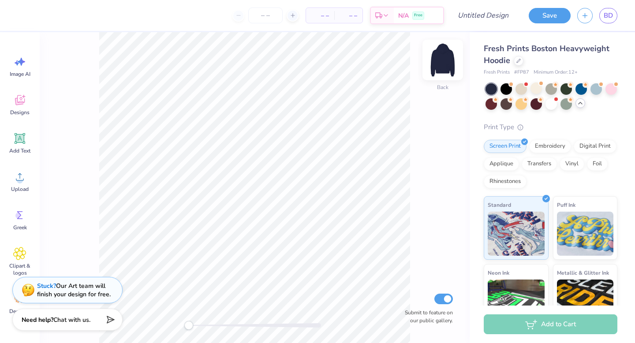
click at [443, 72] on img at bounding box center [442, 59] width 35 height 35
click at [550, 102] on div at bounding box center [551, 103] width 11 height 11
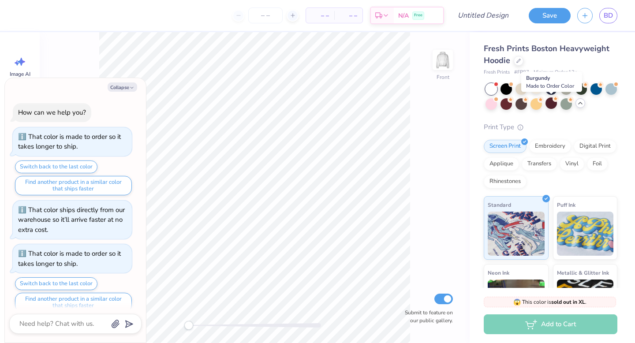
scroll to position [1101, 0]
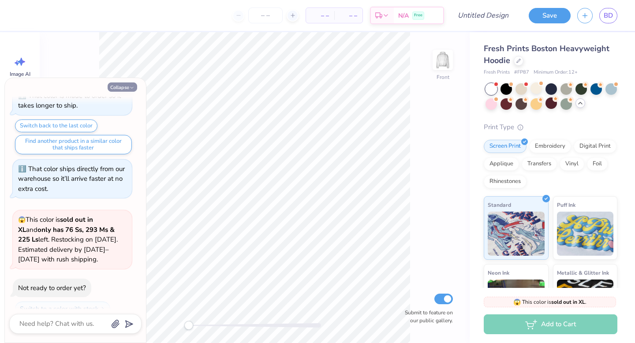
click at [128, 89] on button "Collapse" at bounding box center [123, 87] width 30 height 9
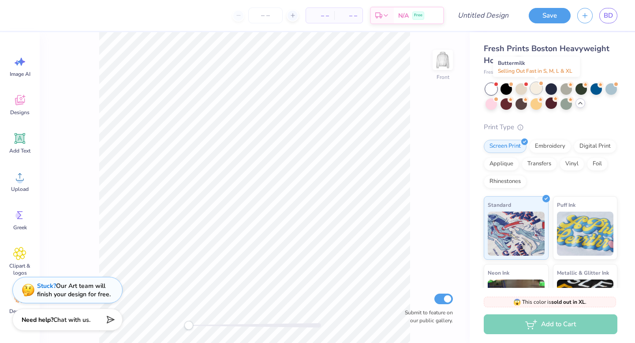
click at [540, 91] on div at bounding box center [536, 88] width 11 height 11
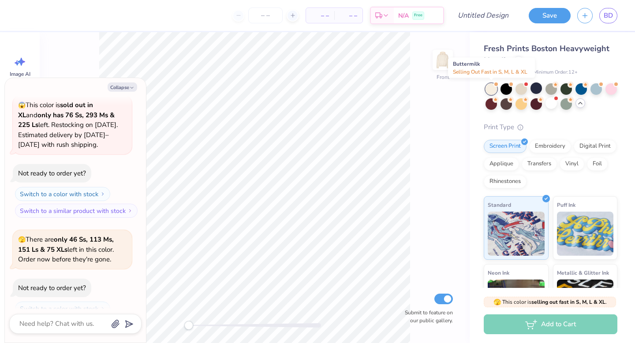
click at [491, 90] on div at bounding box center [491, 88] width 11 height 11
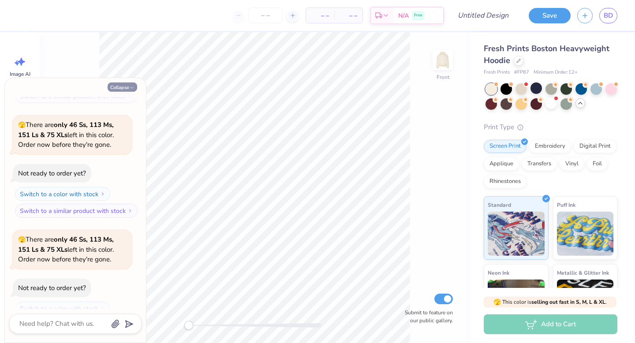
click at [132, 89] on icon "button" at bounding box center [131, 87] width 5 height 5
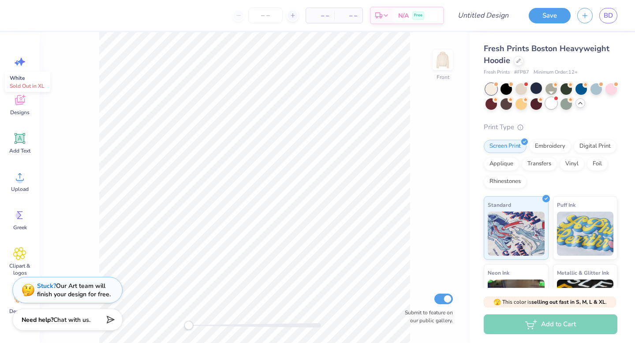
click at [555, 105] on div at bounding box center [551, 103] width 11 height 11
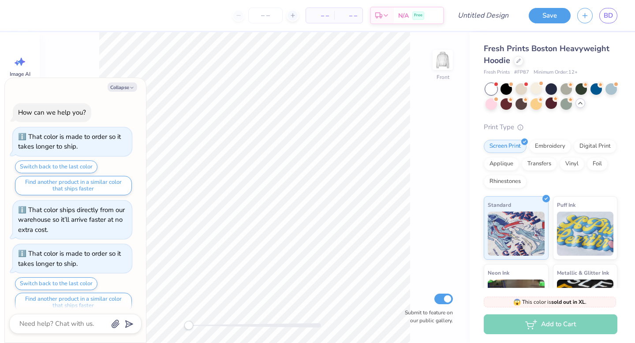
scroll to position [1465, 0]
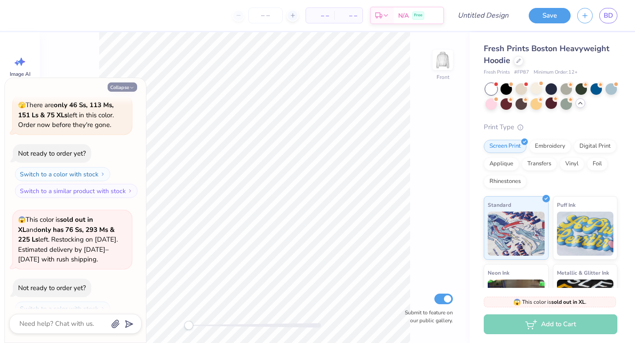
click at [129, 84] on button "Collapse" at bounding box center [123, 87] width 30 height 9
type textarea "x"
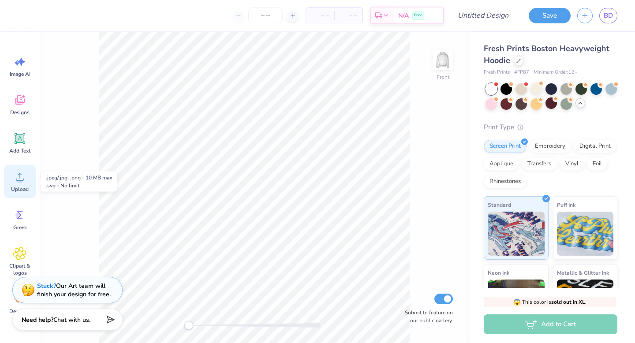
click at [20, 180] on circle at bounding box center [20, 180] width 6 height 6
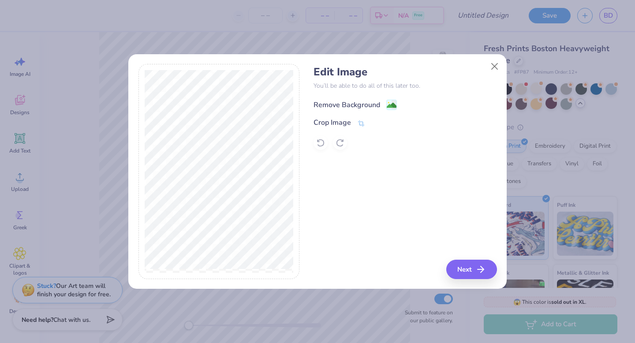
click at [366, 105] on div "Remove Background" at bounding box center [347, 105] width 67 height 11
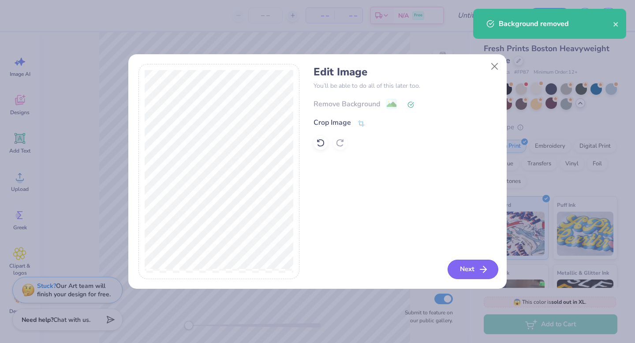
click at [461, 266] on button "Next" at bounding box center [473, 269] width 51 height 19
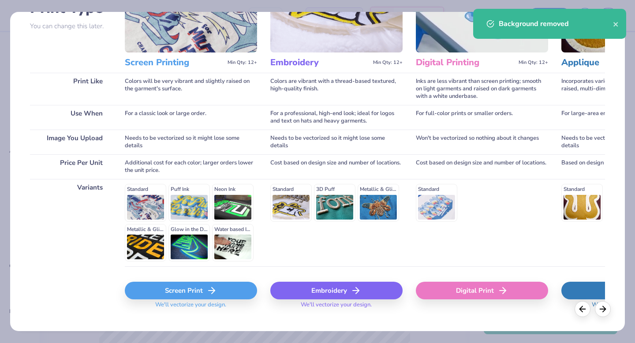
scroll to position [97, 0]
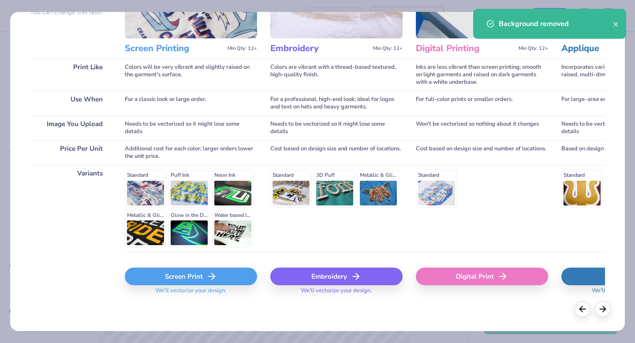
click at [196, 276] on div "Screen Print" at bounding box center [191, 277] width 132 height 18
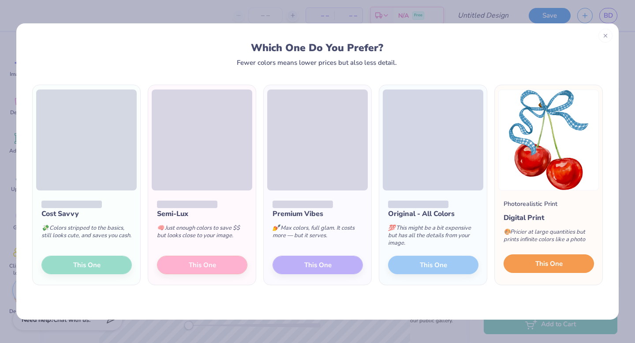
click at [535, 263] on button "This One" at bounding box center [549, 264] width 90 height 19
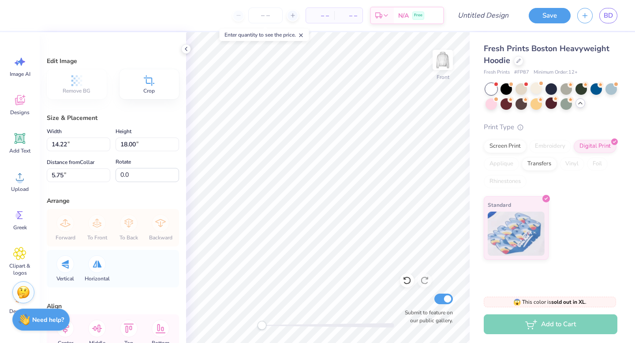
type input "11.55"
type input "14.61"
click at [188, 53] on div at bounding box center [186, 49] width 10 height 10
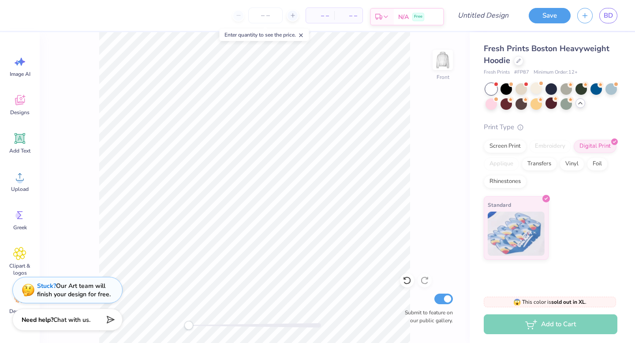
type input "6.66"
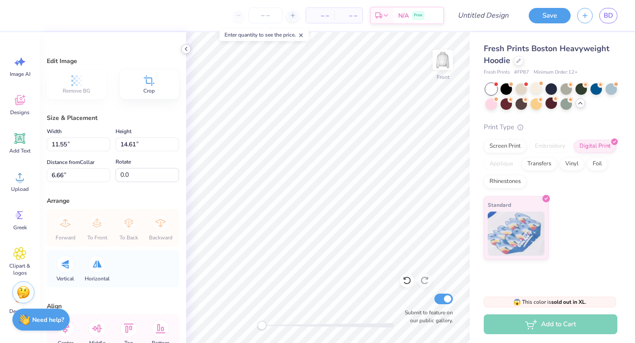
click at [187, 47] on icon at bounding box center [186, 48] width 7 height 7
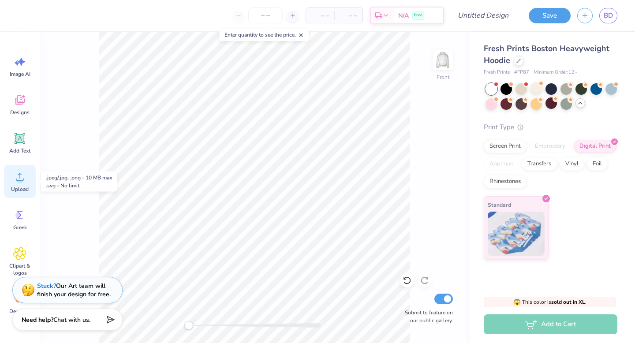
click at [27, 185] on div "Upload" at bounding box center [20, 181] width 32 height 33
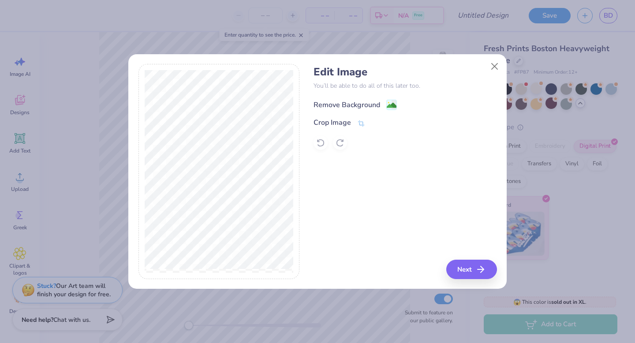
click at [357, 109] on div "Remove Background" at bounding box center [347, 105] width 67 height 11
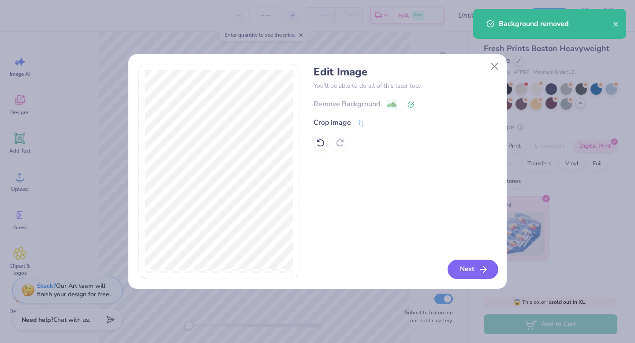
click at [461, 269] on button "Next" at bounding box center [473, 269] width 51 height 19
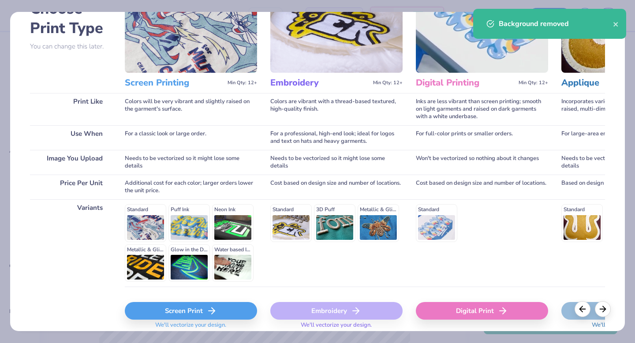
scroll to position [88, 0]
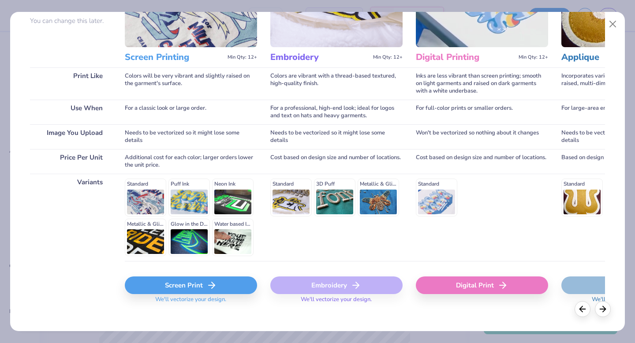
click at [204, 286] on div "Screen Print" at bounding box center [191, 286] width 132 height 18
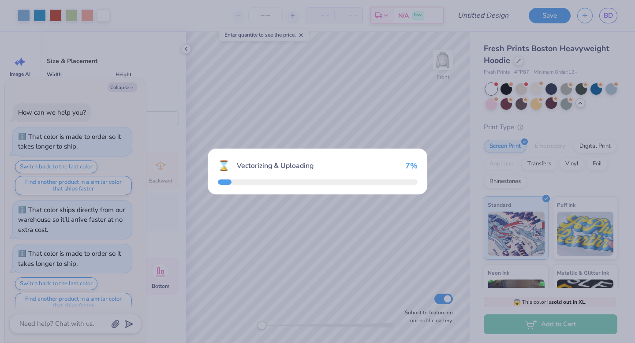
scroll to position [1538, 0]
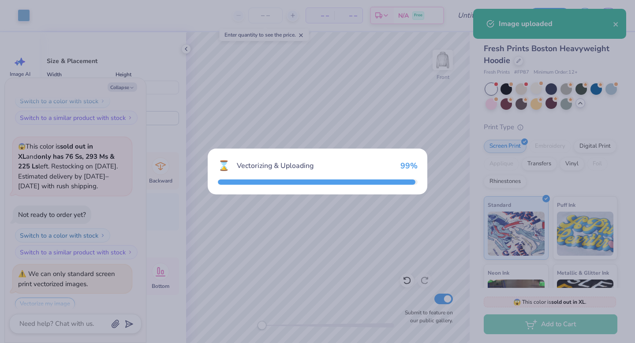
type textarea "x"
type input "15.00"
type input "8.64"
type input "10.43"
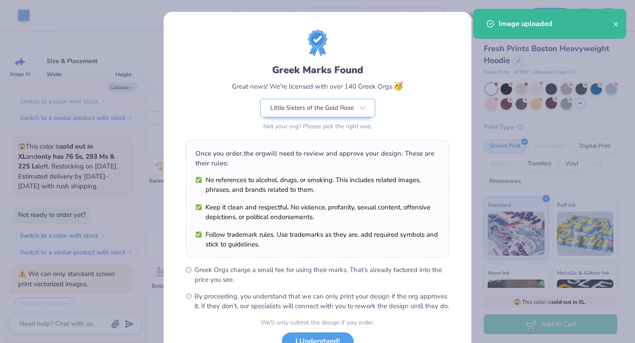
click at [320, 257] on body "Art colors – – Per Item – – Total Est. Delivery N/A Free Design Title Save BD I…" at bounding box center [317, 171] width 635 height 343
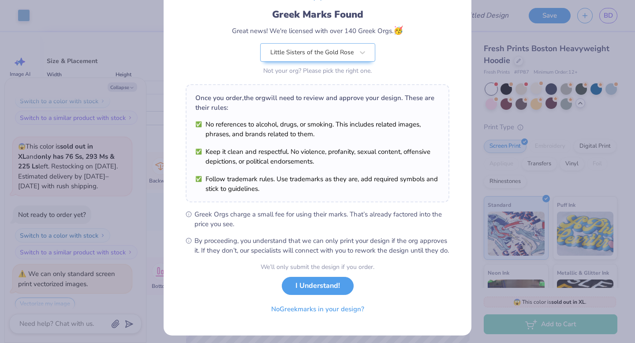
scroll to position [70, 0]
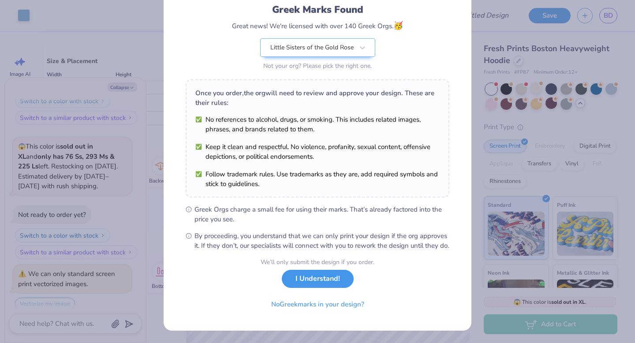
click at [333, 285] on button "I Understand!" at bounding box center [318, 279] width 72 height 18
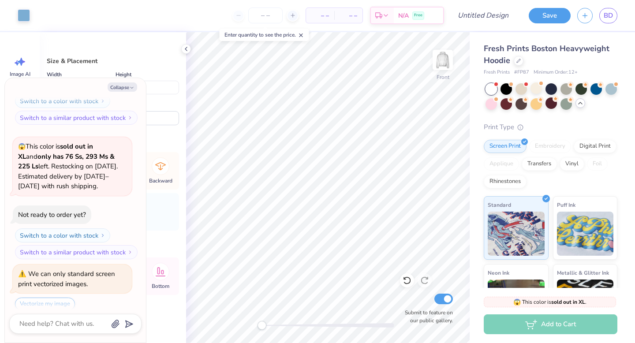
scroll to position [0, 0]
type textarea "x"
type input "12.88"
type input "7.42"
type input "14.75"
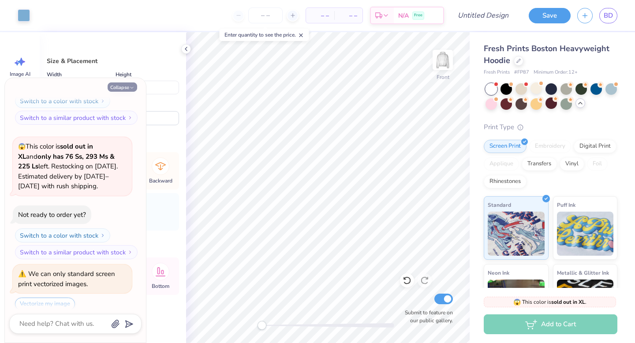
click at [130, 85] on icon "button" at bounding box center [131, 87] width 5 height 5
type textarea "x"
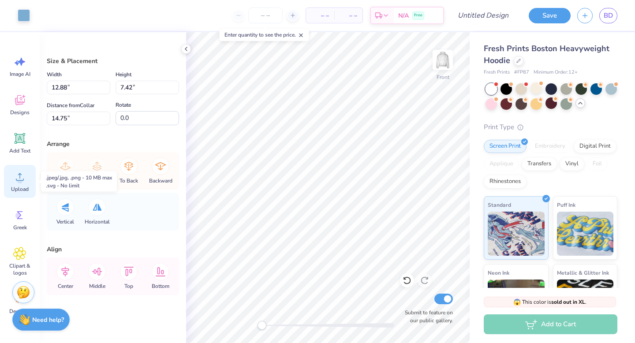
click at [25, 176] on icon at bounding box center [19, 176] width 13 height 13
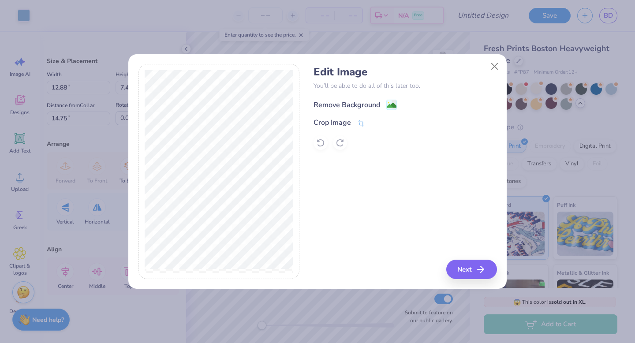
click at [359, 99] on div "Remove Background" at bounding box center [405, 103] width 183 height 11
click at [329, 107] on div "Remove Background" at bounding box center [347, 105] width 67 height 11
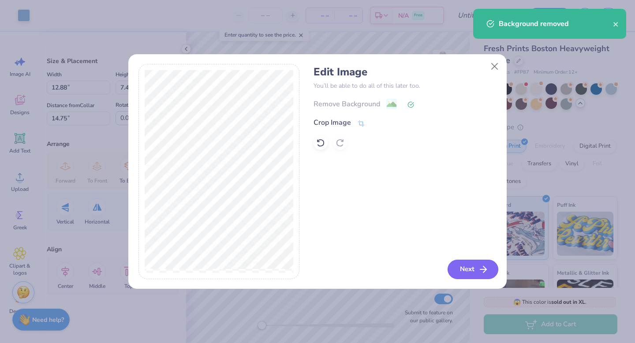
click at [473, 266] on button "Next" at bounding box center [473, 269] width 51 height 19
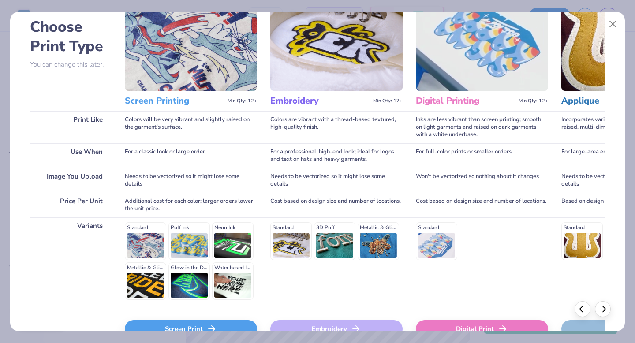
scroll to position [64, 0]
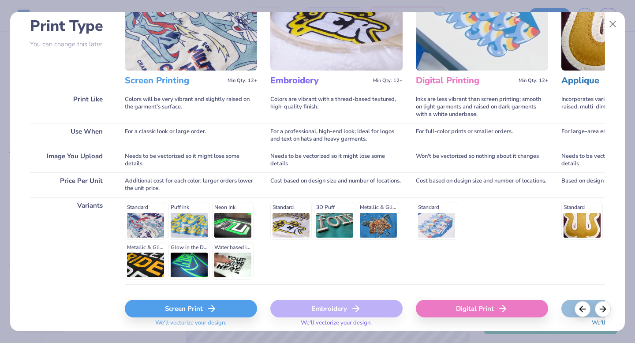
click at [206, 303] on div "Screen Print" at bounding box center [191, 309] width 132 height 18
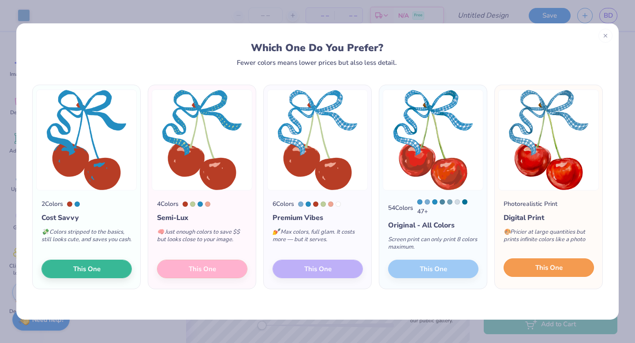
click at [562, 266] on span "This One" at bounding box center [549, 268] width 27 height 10
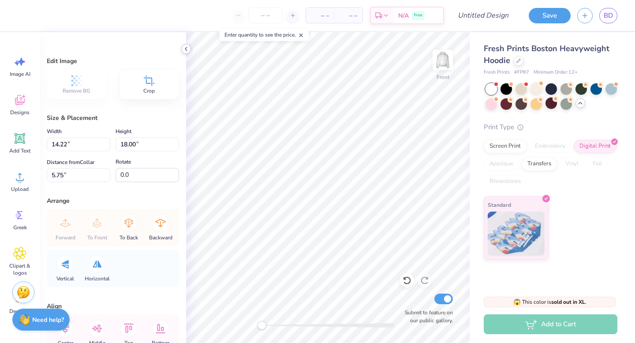
click at [187, 51] on polyline at bounding box center [186, 49] width 2 height 4
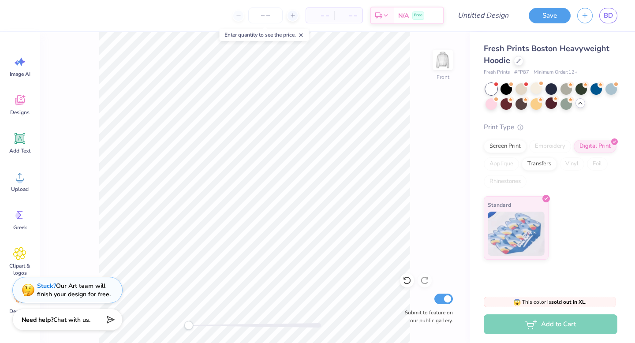
type input "8.49"
type input "10.75"
type input "13.00"
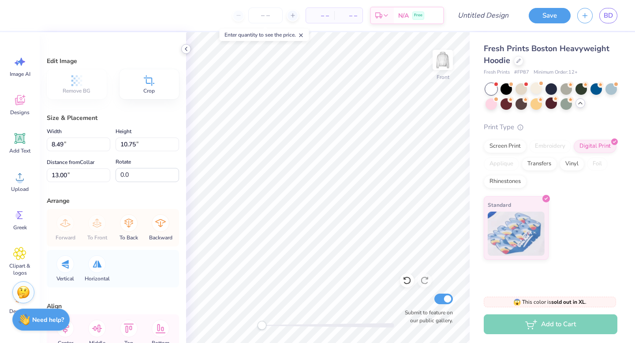
type input "13.24"
type input "16.75"
type input "6.99"
type input "12.37"
type input "15.66"
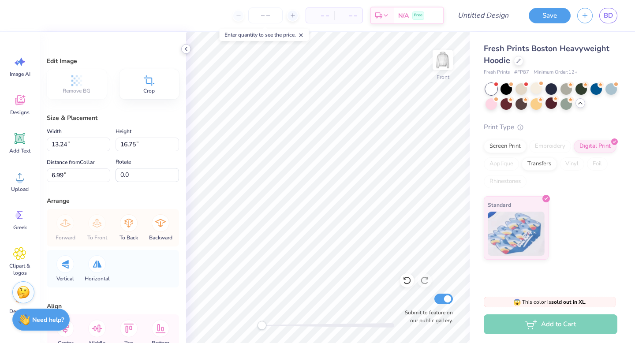
type input "6.37"
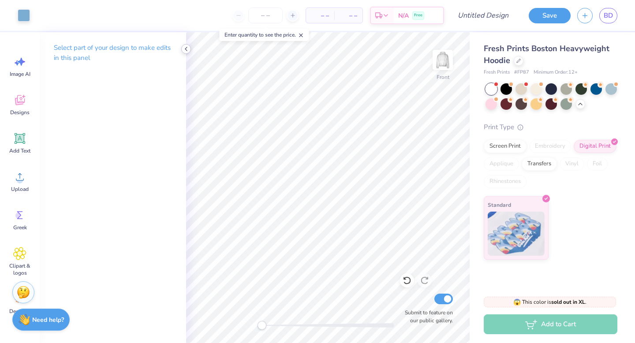
click at [187, 48] on icon at bounding box center [186, 48] width 7 height 7
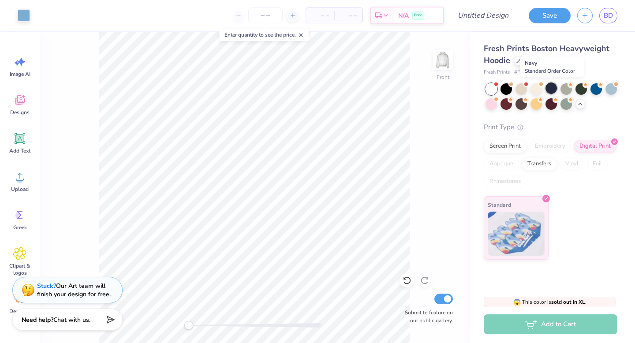
click at [552, 91] on div at bounding box center [551, 88] width 11 height 11
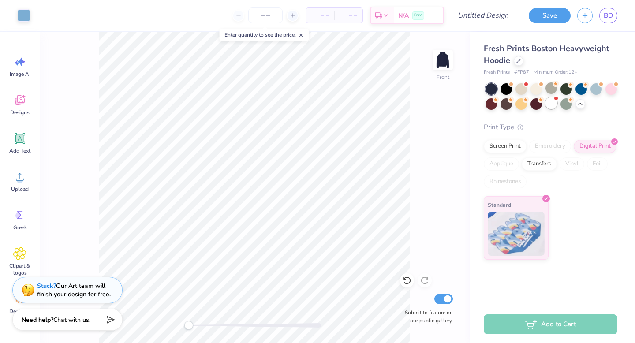
click at [554, 105] on div at bounding box center [551, 103] width 11 height 11
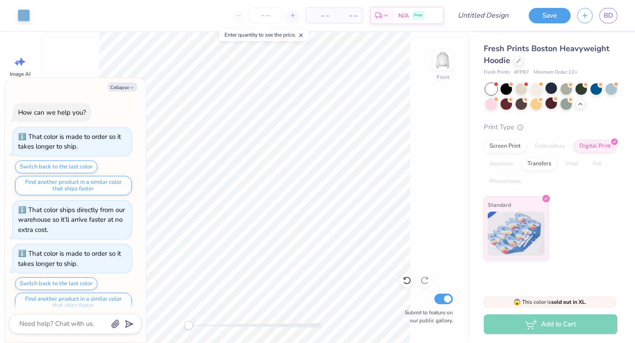
scroll to position [1673, 0]
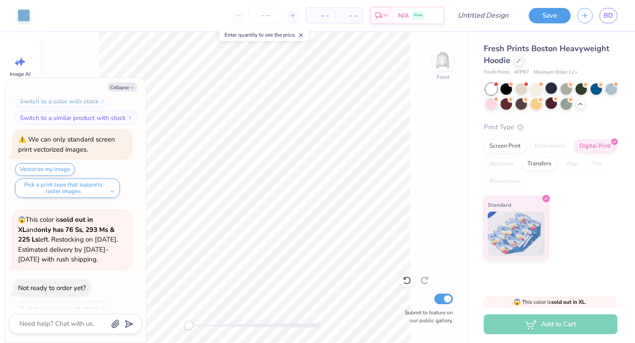
click at [491, 110] on div at bounding box center [491, 103] width 11 height 11
click at [505, 104] on div at bounding box center [506, 103] width 11 height 11
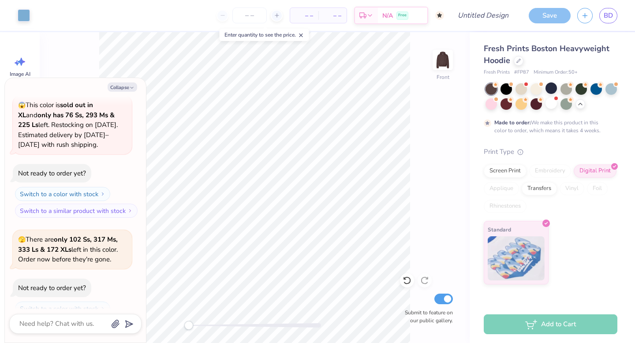
scroll to position [1861, 0]
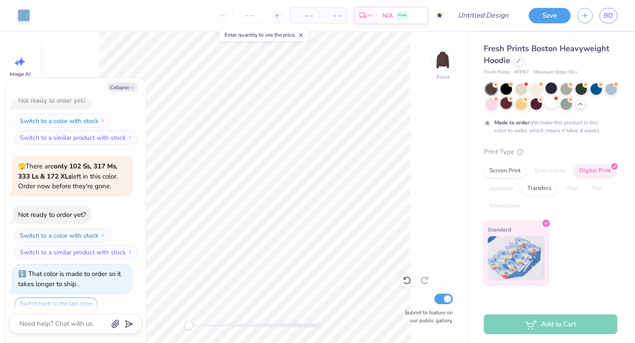
click at [504, 104] on div at bounding box center [506, 103] width 11 height 11
click at [131, 88] on polyline "button" at bounding box center [132, 87] width 3 height 1
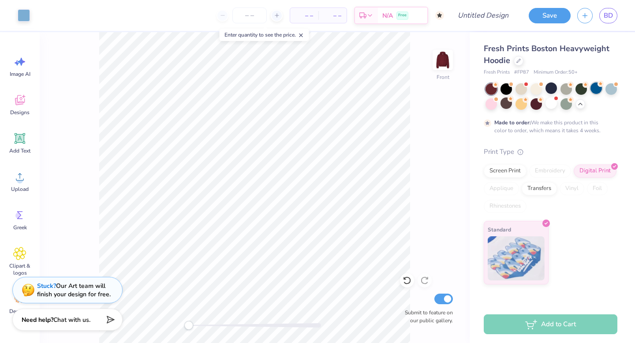
click at [597, 91] on div at bounding box center [596, 88] width 11 height 11
click at [553, 90] on div at bounding box center [551, 88] width 11 height 11
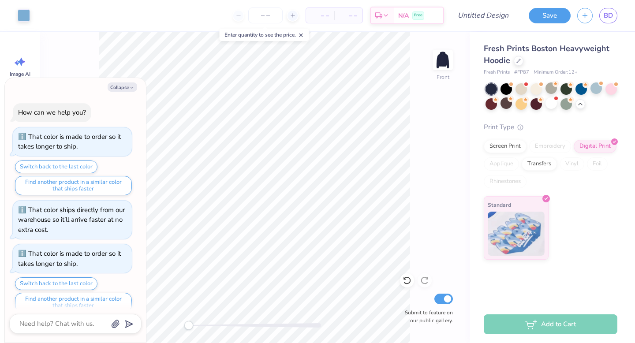
scroll to position [1905, 0]
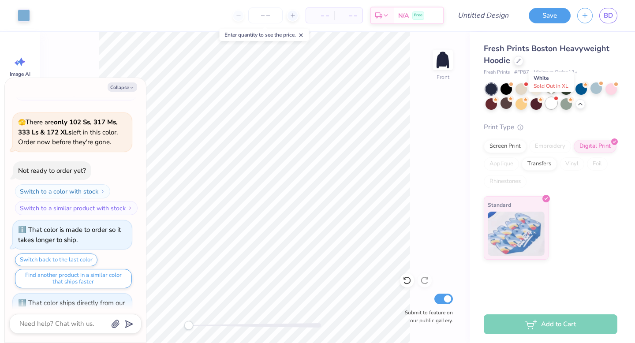
click at [550, 107] on div at bounding box center [551, 103] width 11 height 11
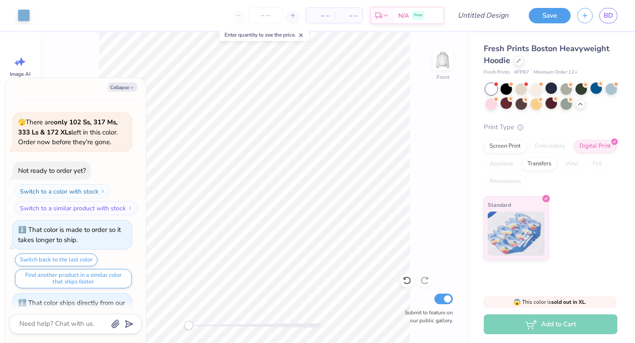
scroll to position [2040, 0]
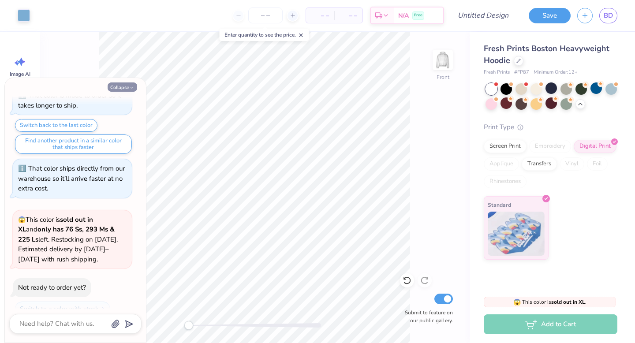
click at [130, 87] on icon "button" at bounding box center [131, 87] width 5 height 5
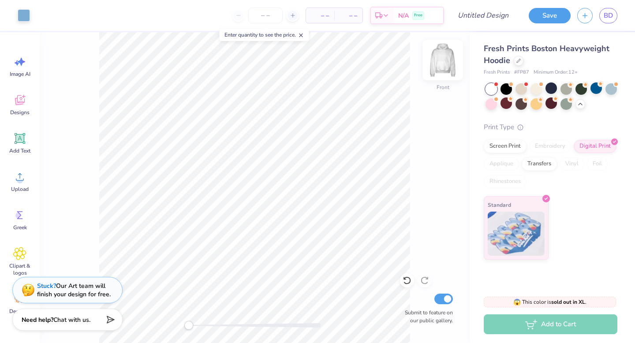
click at [440, 58] on img at bounding box center [442, 59] width 35 height 35
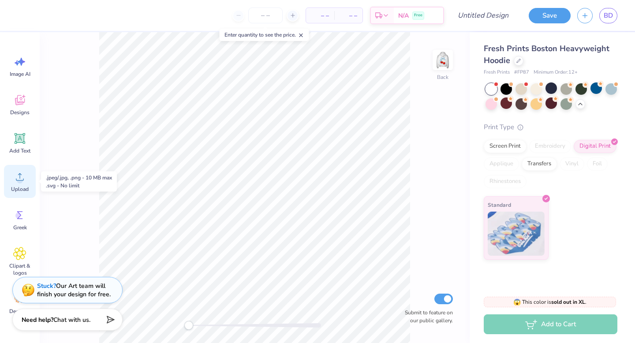
click at [22, 177] on icon at bounding box center [19, 176] width 13 height 13
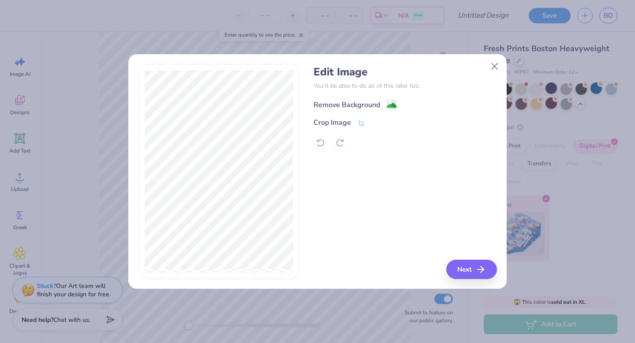
click at [344, 105] on div "Remove Background" at bounding box center [347, 105] width 67 height 11
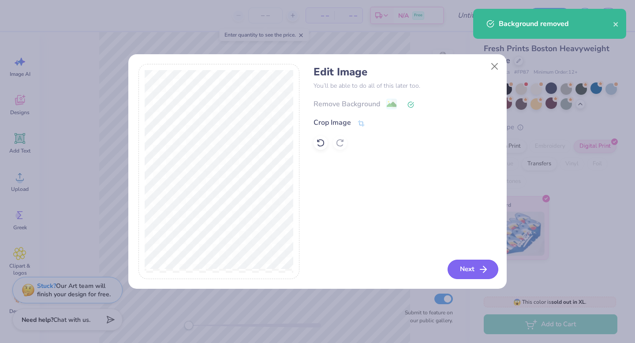
click at [468, 270] on button "Next" at bounding box center [473, 269] width 51 height 19
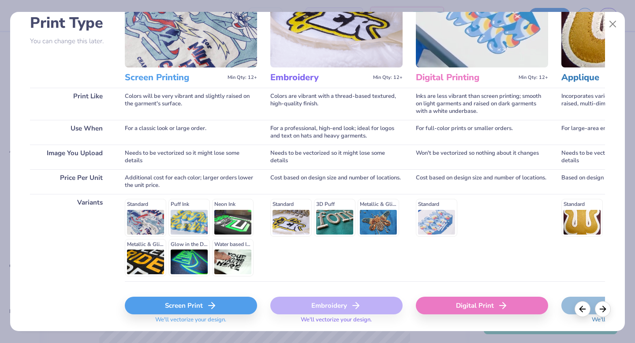
scroll to position [79, 0]
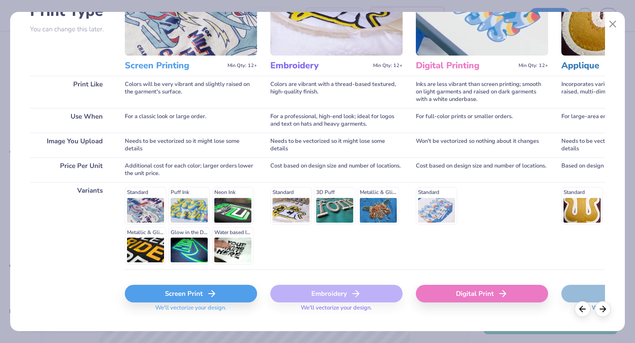
click at [206, 288] on div "Screen Print" at bounding box center [191, 294] width 132 height 18
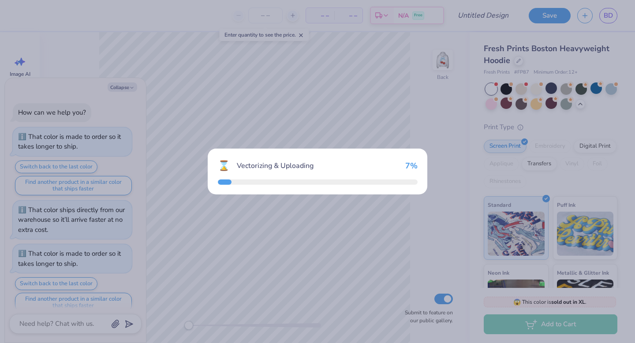
scroll to position [2113, 0]
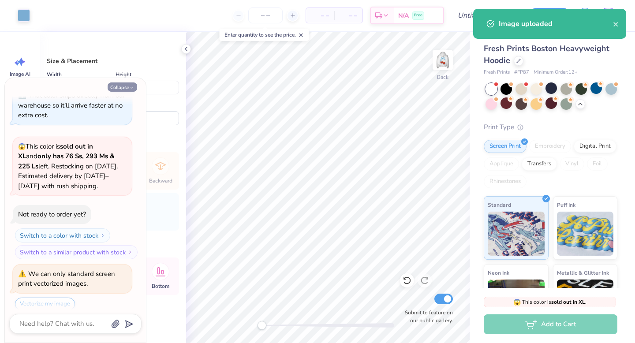
click at [131, 86] on icon "button" at bounding box center [131, 87] width 5 height 5
type textarea "x"
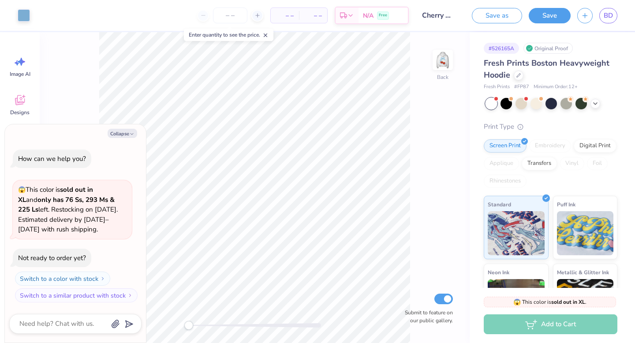
click at [592, 12] on div "BD" at bounding box center [598, 15] width 40 height 15
click at [589, 16] on icon "button" at bounding box center [585, 15] width 8 height 8
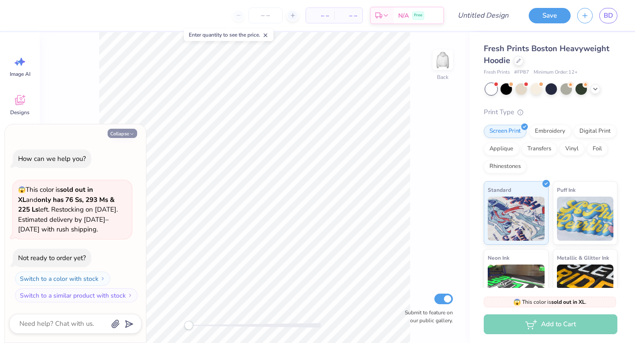
click at [132, 135] on icon "button" at bounding box center [131, 133] width 5 height 5
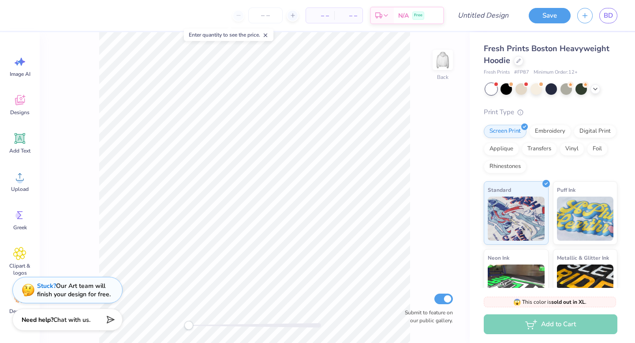
type textarea "x"
click at [519, 61] on icon at bounding box center [519, 60] width 4 height 4
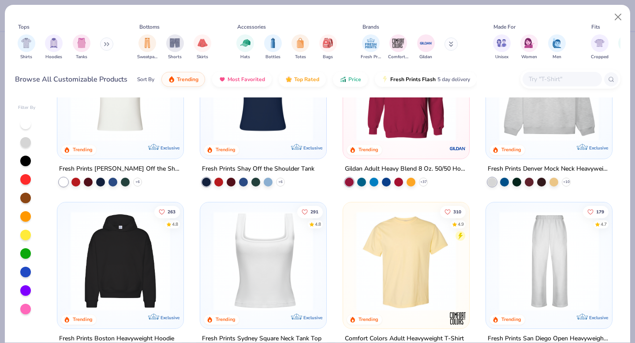
scroll to position [133, 0]
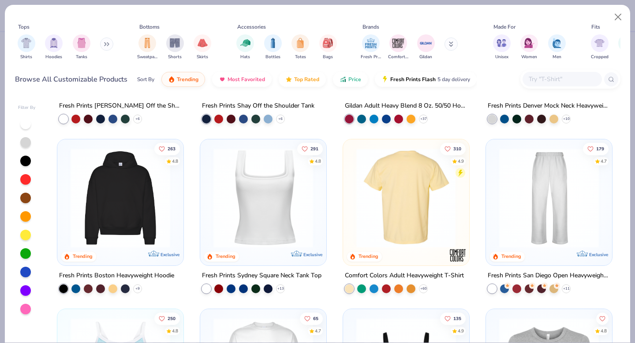
click at [352, 204] on img at bounding box center [298, 198] width 109 height 100
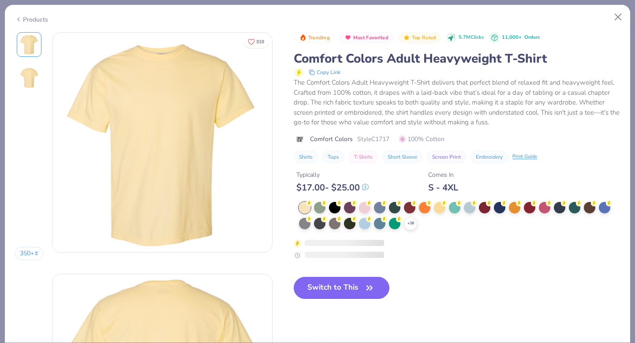
click at [345, 292] on button "Switch to This" at bounding box center [342, 288] width 96 height 22
click at [615, 16] on button "Close" at bounding box center [618, 17] width 17 height 17
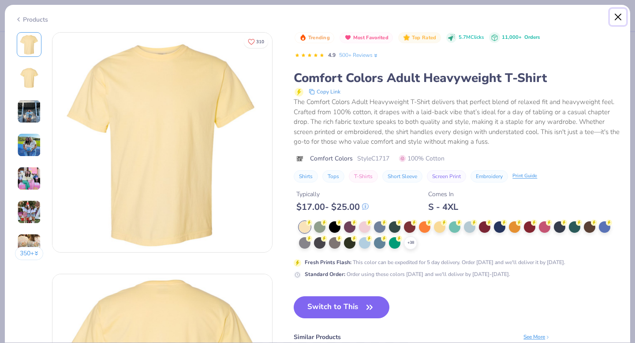
click at [619, 15] on button "Close" at bounding box center [618, 17] width 17 height 17
click at [617, 18] on button "Close" at bounding box center [618, 17] width 17 height 17
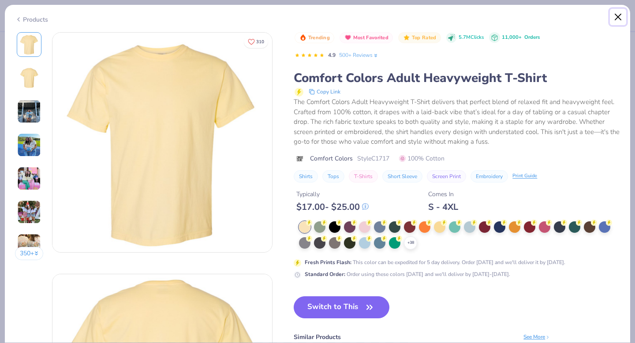
click at [617, 18] on button "Close" at bounding box center [618, 17] width 17 height 17
click at [615, 19] on button "Close" at bounding box center [618, 17] width 17 height 17
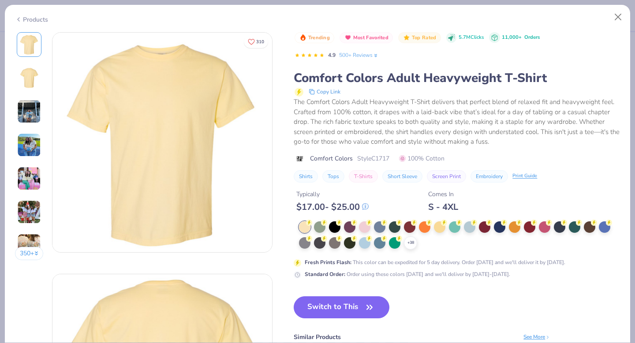
click at [361, 308] on button "Switch to This" at bounding box center [342, 307] width 96 height 22
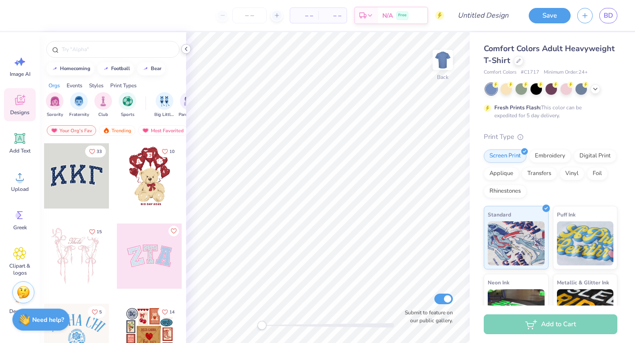
click at [188, 53] on div at bounding box center [186, 49] width 10 height 10
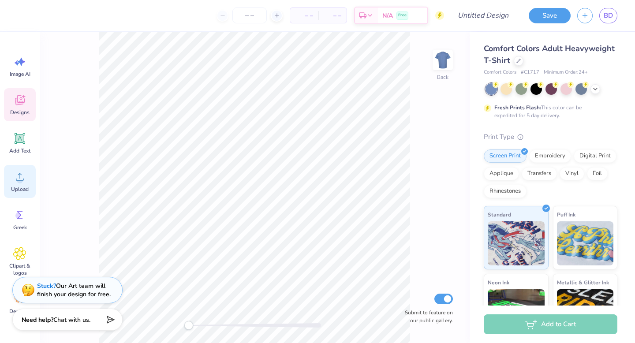
click at [16, 184] on div "Upload" at bounding box center [20, 181] width 32 height 33
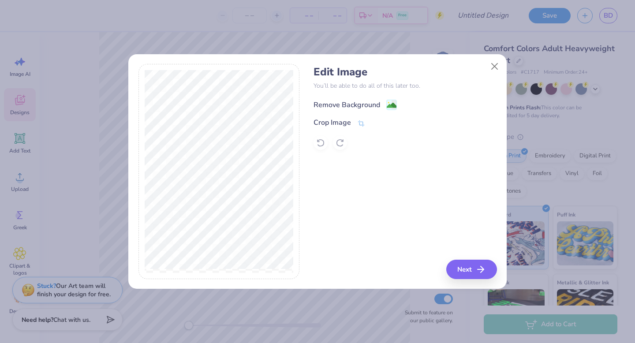
click at [346, 105] on div "Remove Background" at bounding box center [347, 105] width 67 height 11
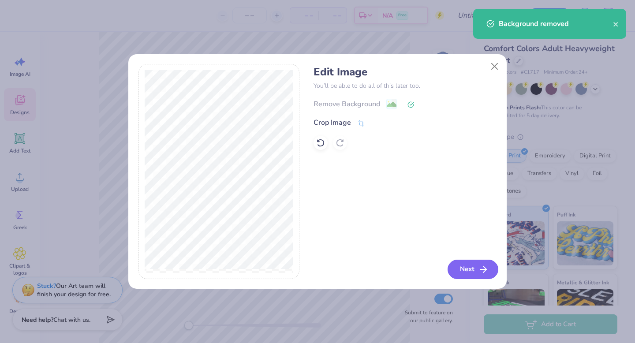
click at [467, 274] on button "Next" at bounding box center [473, 269] width 51 height 19
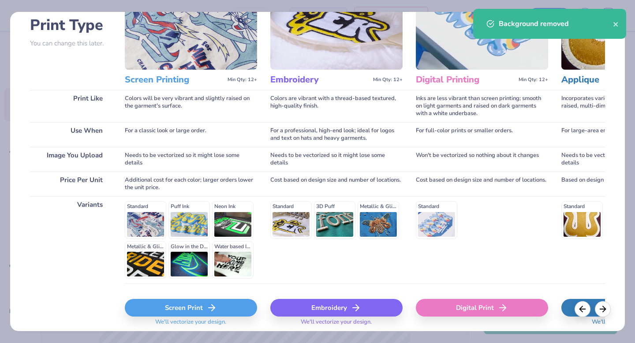
scroll to position [78, 0]
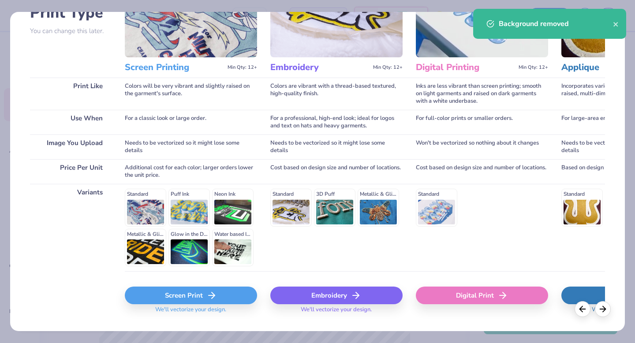
click at [200, 290] on div "Screen Print" at bounding box center [191, 296] width 132 height 18
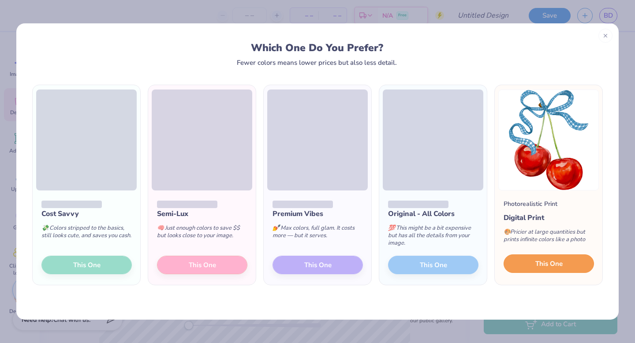
click at [566, 272] on button "This One" at bounding box center [549, 264] width 90 height 19
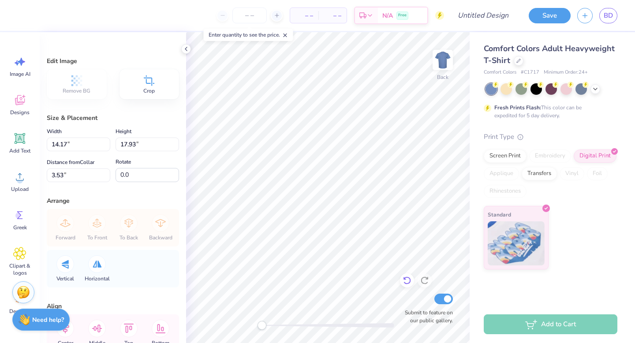
type input "2.61"
type input "3.30"
type input "3.10"
type input "3.92"
type input "3.32"
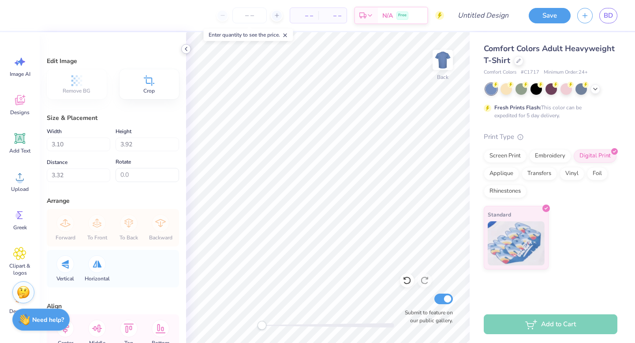
click at [186, 49] on icon at bounding box center [186, 48] width 7 height 7
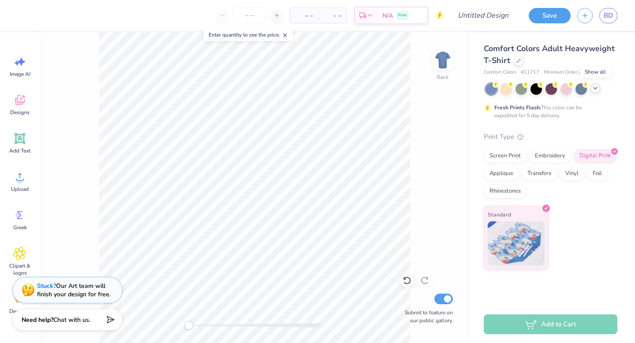
click at [595, 88] on polyline at bounding box center [596, 88] width 4 height 2
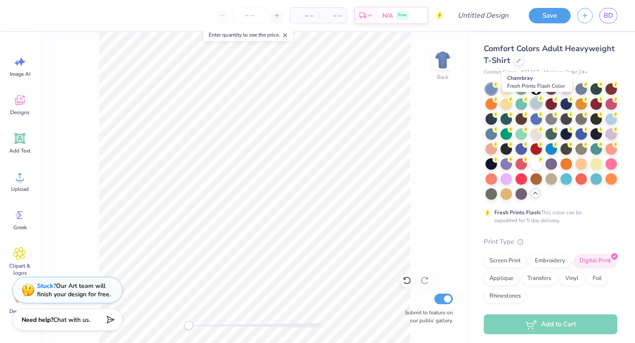
click at [533, 103] on div at bounding box center [536, 103] width 11 height 11
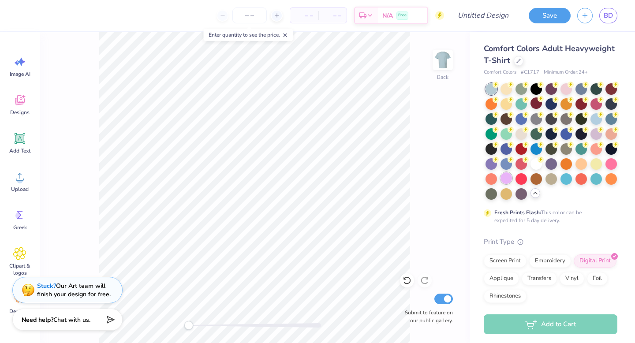
click at [508, 178] on div at bounding box center [506, 178] width 11 height 11
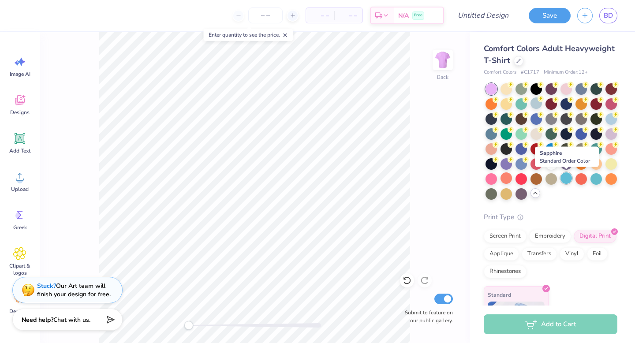
click at [563, 180] on div at bounding box center [566, 178] width 11 height 11
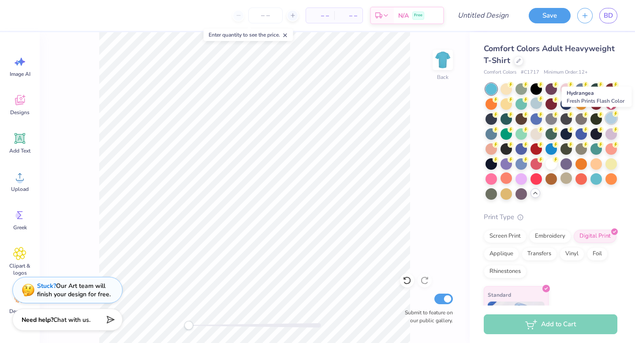
click at [610, 116] on div at bounding box center [611, 118] width 11 height 11
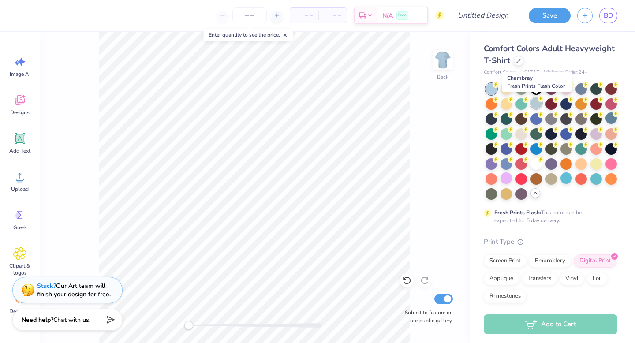
click at [534, 102] on div at bounding box center [536, 103] width 11 height 11
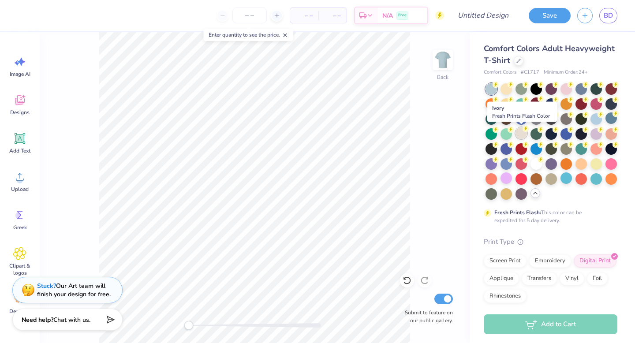
click at [516, 134] on div at bounding box center [521, 133] width 11 height 11
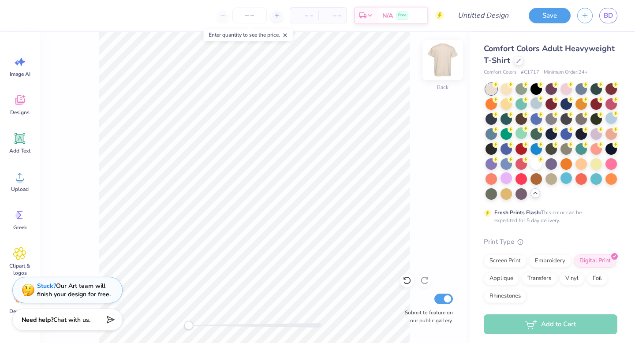
click at [449, 57] on img at bounding box center [442, 59] width 35 height 35
click at [17, 179] on icon at bounding box center [19, 176] width 13 height 13
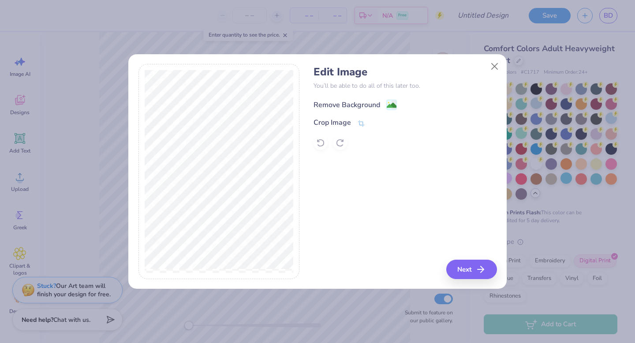
click at [353, 105] on div "Remove Background" at bounding box center [347, 105] width 67 height 11
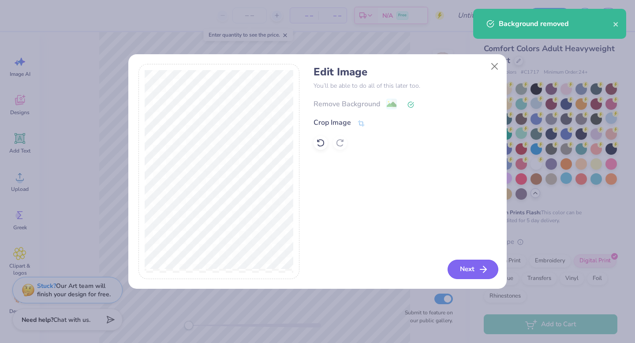
click at [465, 270] on button "Next" at bounding box center [473, 269] width 51 height 19
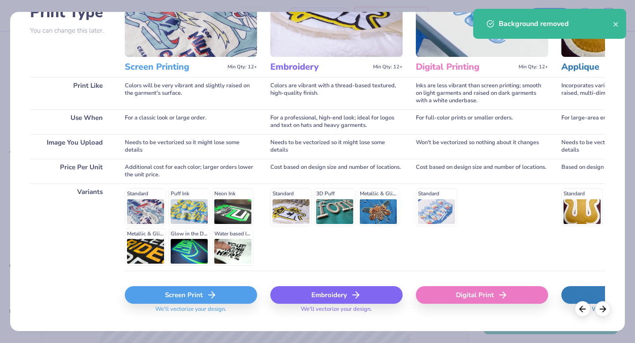
scroll to position [96, 0]
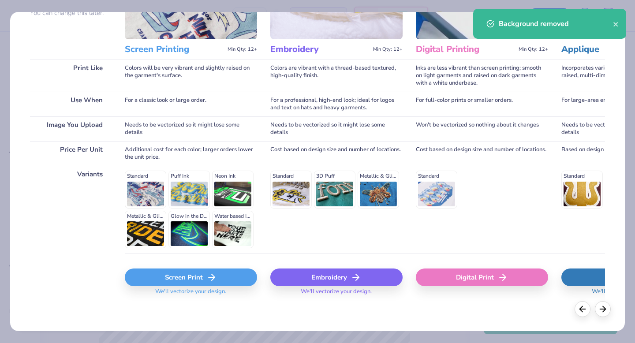
click at [192, 275] on div "Screen Print" at bounding box center [191, 278] width 132 height 18
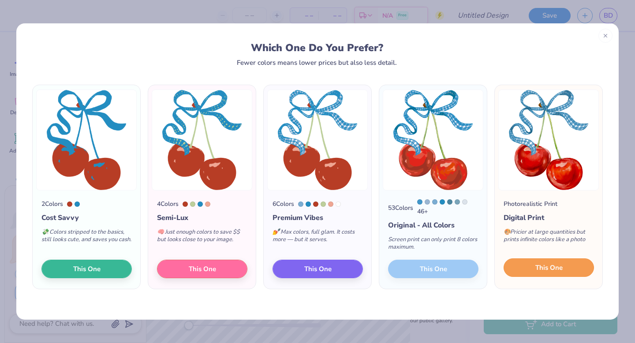
click at [547, 272] on span "This One" at bounding box center [549, 268] width 27 height 10
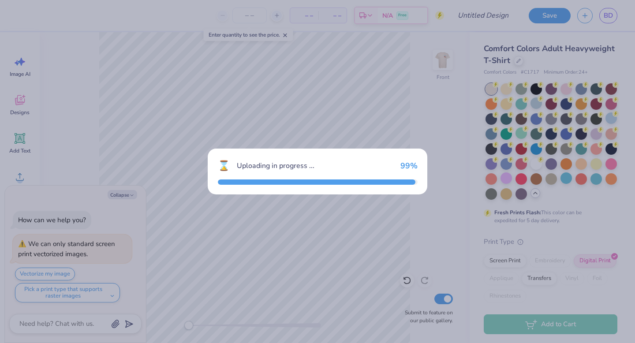
type textarea "x"
type input "14.23"
type input "18.00"
type input "4.75"
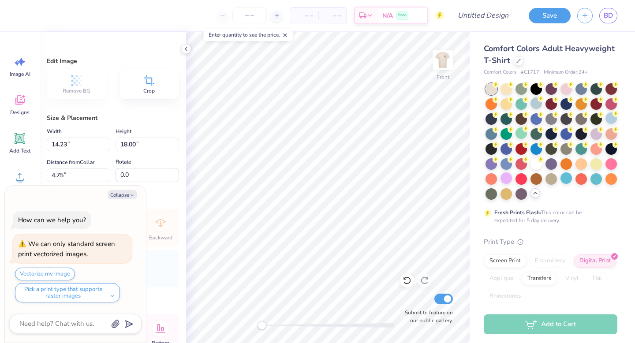
type textarea "x"
type input "11.74"
type input "14.86"
click at [23, 178] on icon at bounding box center [19, 176] width 13 height 13
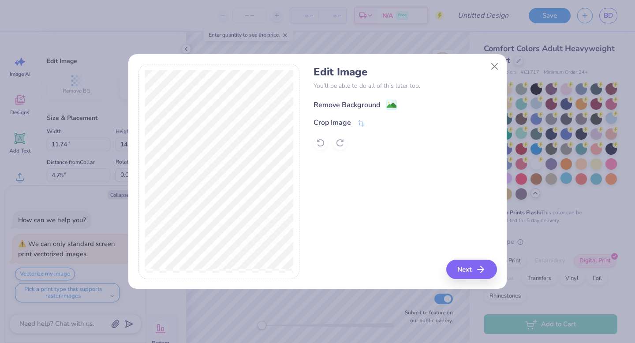
click at [371, 101] on div "Remove Background" at bounding box center [347, 105] width 67 height 11
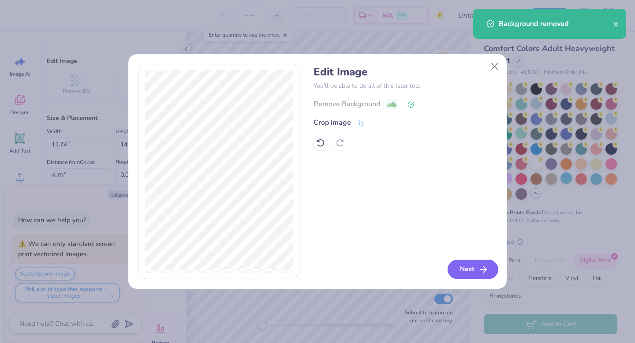
click at [474, 272] on button "Next" at bounding box center [473, 269] width 51 height 19
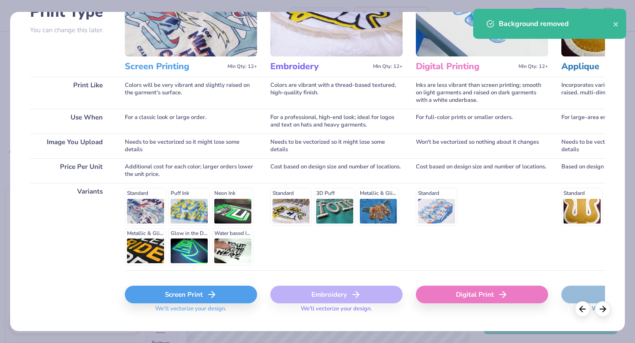
scroll to position [93, 0]
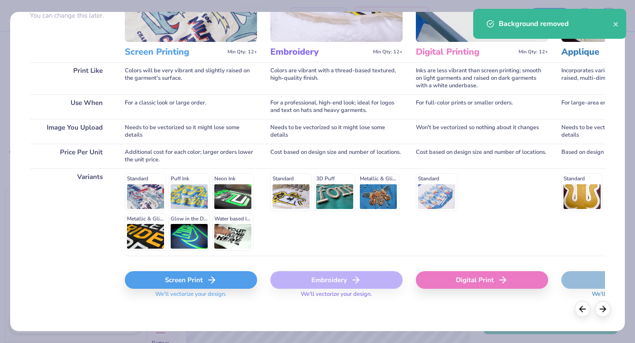
click at [195, 286] on div "Screen Print" at bounding box center [191, 280] width 132 height 18
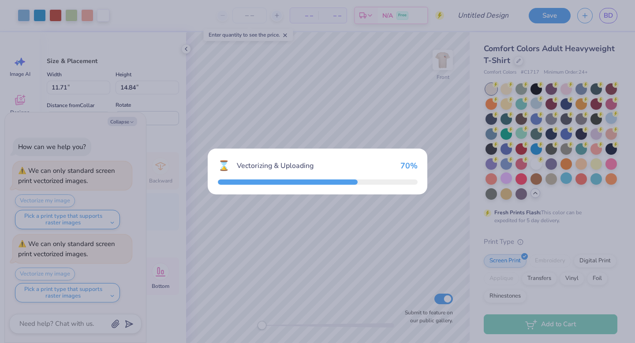
type textarea "x"
type input "14.53"
type input "8.37"
type input "9.56"
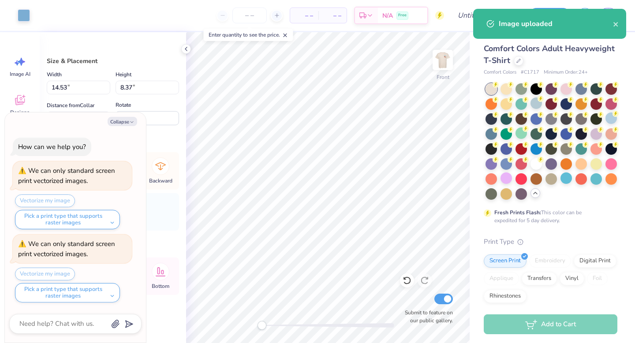
type textarea "x"
type input "11.71"
type input "14.84"
type input "5.91"
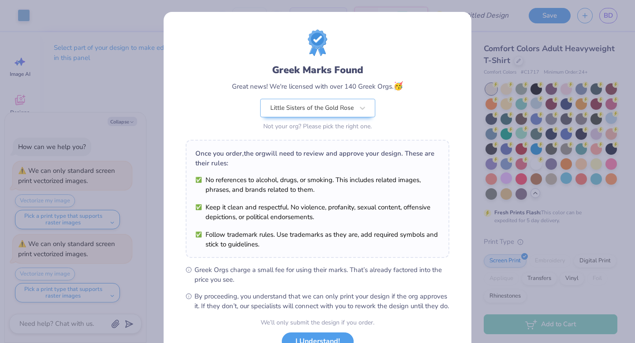
scroll to position [70, 0]
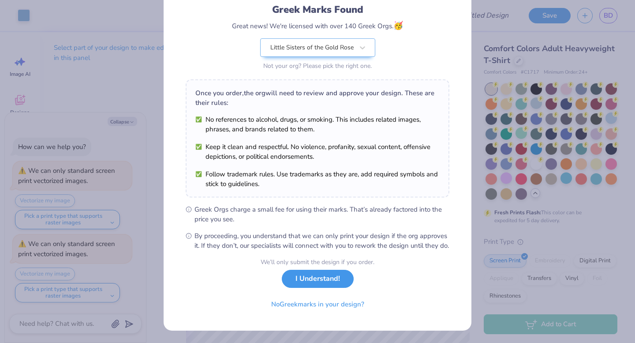
click at [333, 286] on button "I Understand!" at bounding box center [318, 279] width 72 height 18
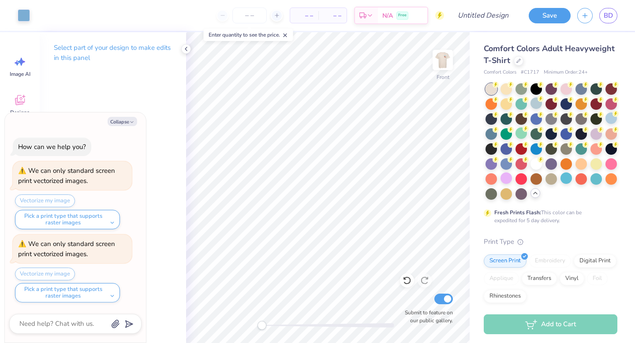
scroll to position [0, 0]
click at [131, 120] on icon "button" at bounding box center [131, 122] width 5 height 5
type textarea "x"
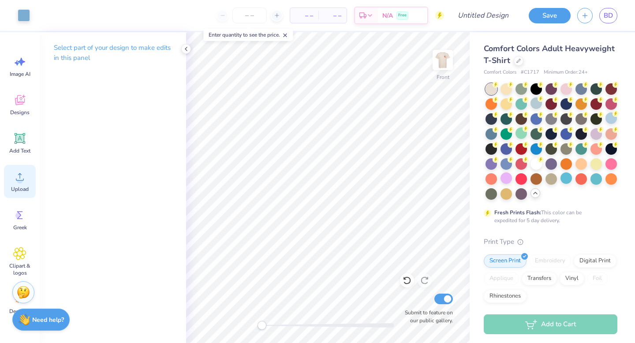
click at [15, 178] on icon at bounding box center [19, 176] width 13 height 13
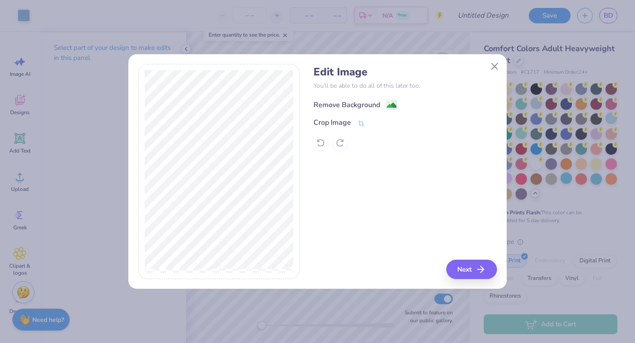
click at [353, 100] on div "Remove Background" at bounding box center [347, 105] width 67 height 11
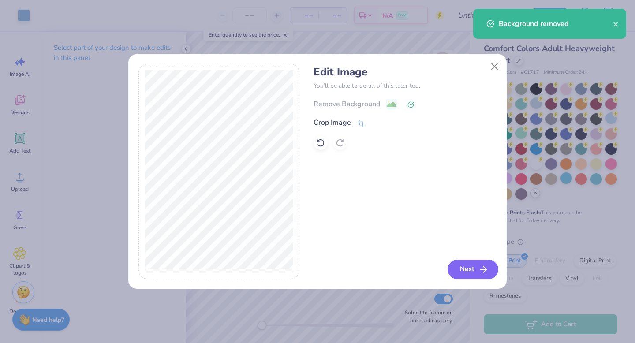
click at [476, 270] on button "Next" at bounding box center [473, 269] width 51 height 19
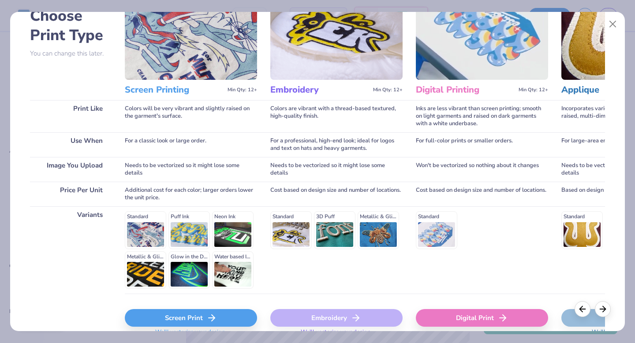
scroll to position [61, 0]
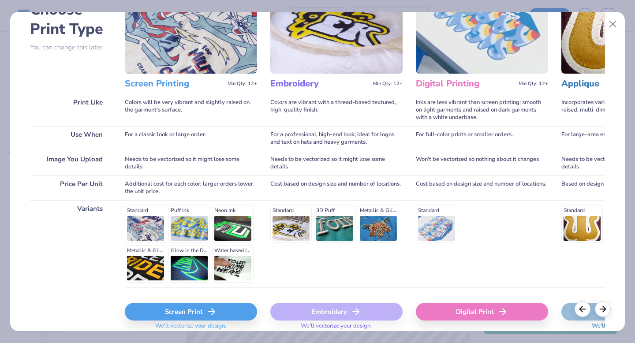
click at [192, 306] on div "Screen Print" at bounding box center [191, 312] width 132 height 18
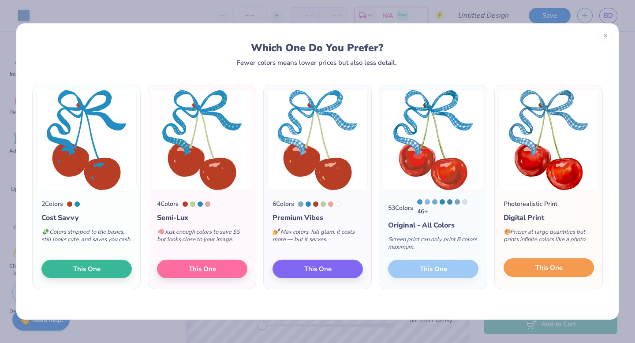
click at [570, 274] on button "This One" at bounding box center [549, 268] width 90 height 19
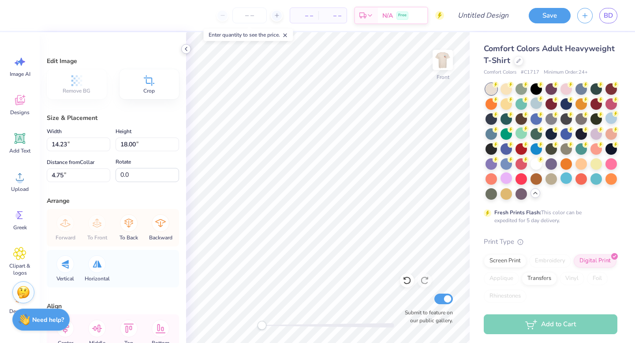
click at [187, 48] on icon at bounding box center [186, 48] width 7 height 7
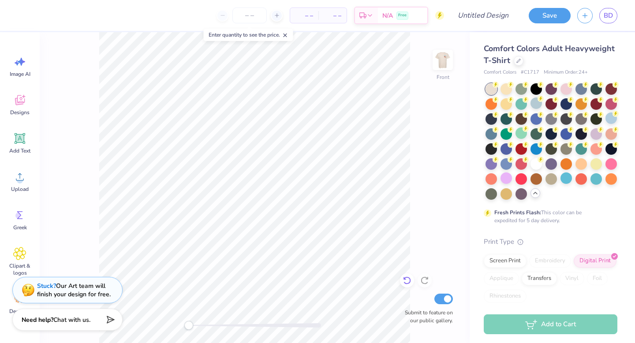
type input "12.11"
type input "15.32"
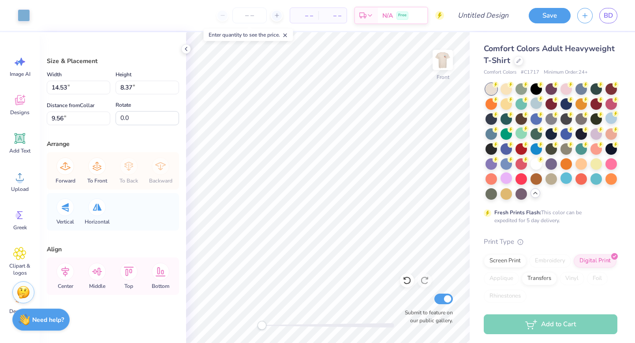
type input "10.05"
type input "5.79"
type input "16.88"
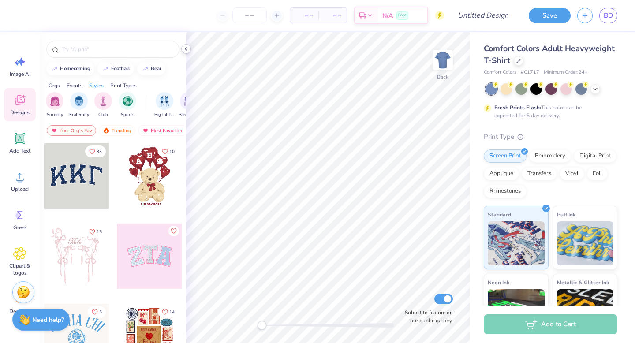
click at [185, 49] on icon at bounding box center [186, 48] width 7 height 7
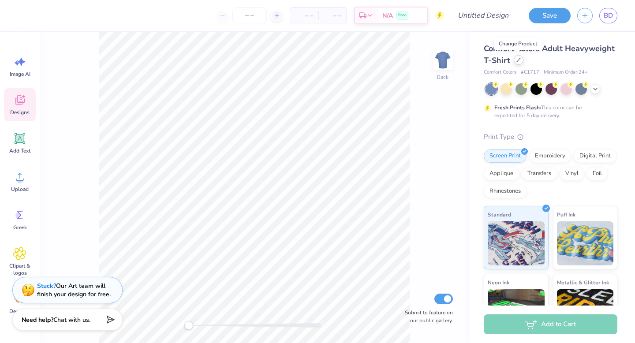
click at [518, 63] on div at bounding box center [519, 60] width 10 height 10
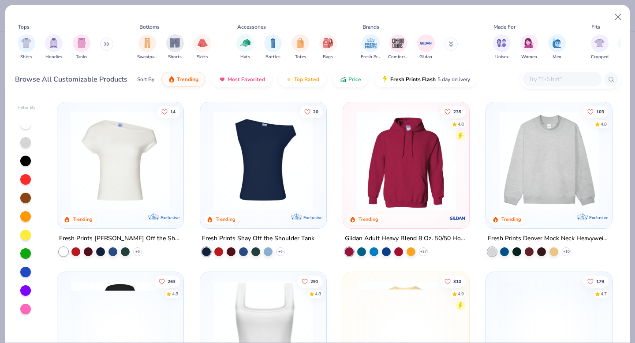
scroll to position [121, 0]
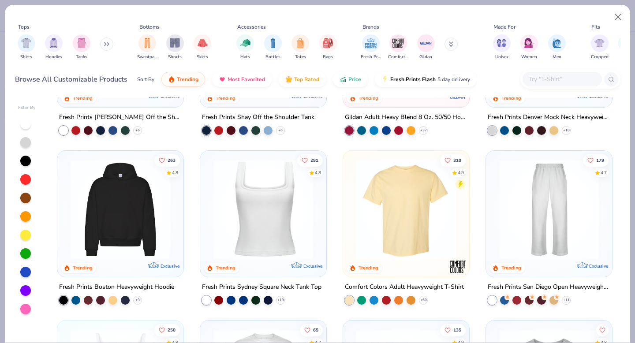
click at [125, 225] on img at bounding box center [120, 210] width 109 height 100
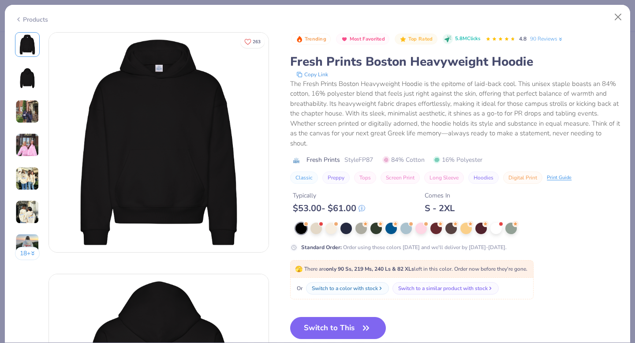
scroll to position [24, 0]
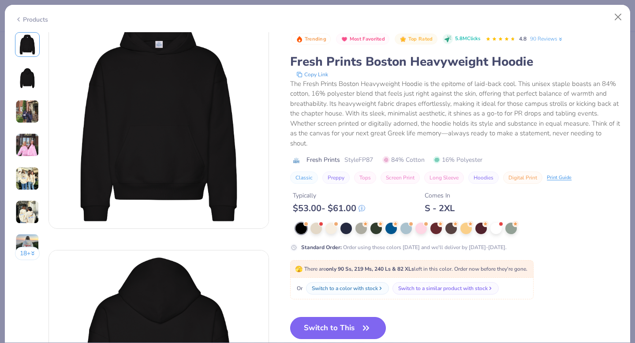
click at [346, 329] on button "Switch to This" at bounding box center [338, 328] width 96 height 22
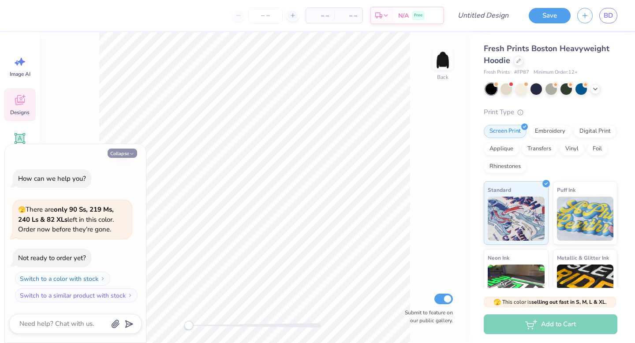
click at [124, 152] on button "Collapse" at bounding box center [123, 153] width 30 height 9
type textarea "x"
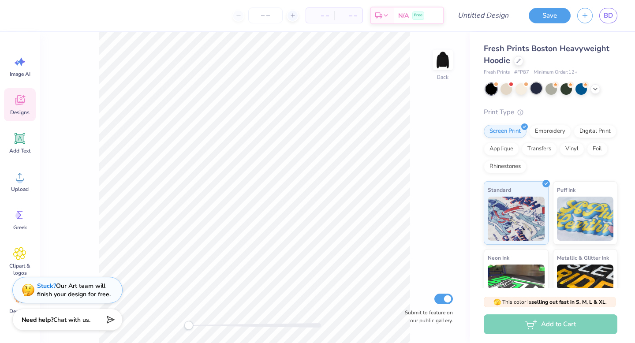
click at [533, 90] on div at bounding box center [536, 88] width 11 height 11
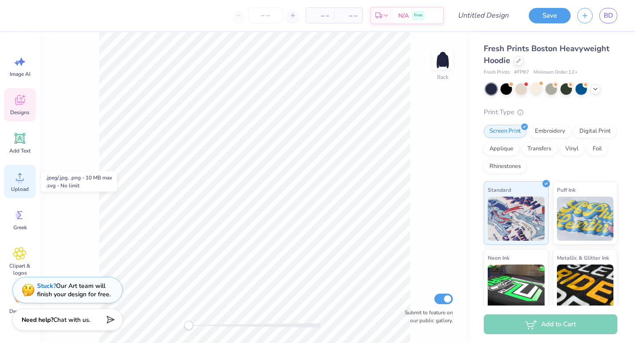
click at [26, 178] on icon at bounding box center [19, 176] width 13 height 13
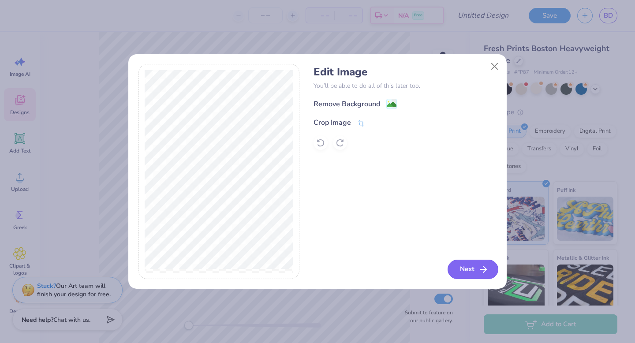
click at [465, 265] on button "Next" at bounding box center [473, 269] width 51 height 19
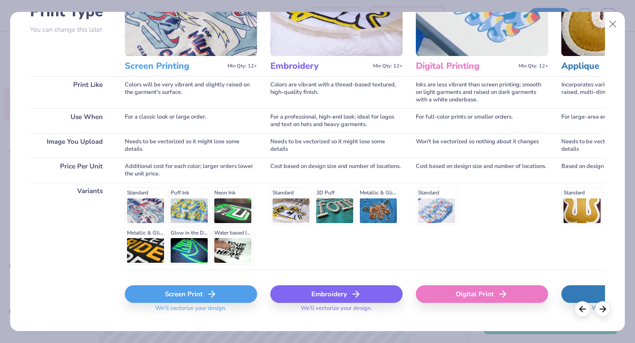
scroll to position [97, 0]
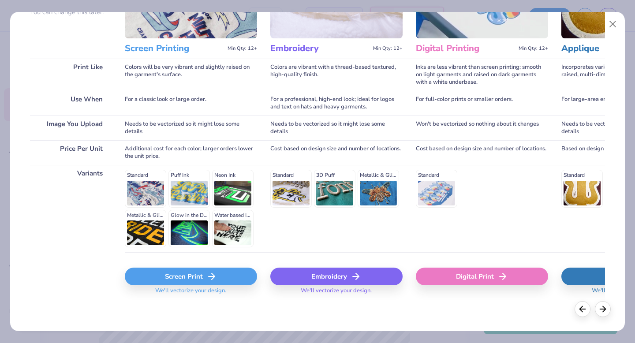
click at [193, 276] on div "Screen Print" at bounding box center [191, 277] width 132 height 18
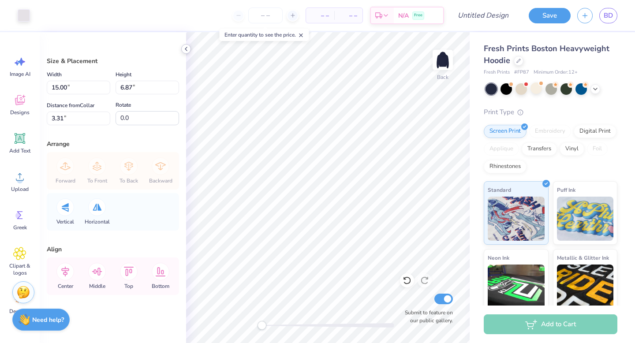
click at [186, 50] on polyline at bounding box center [186, 49] width 2 height 4
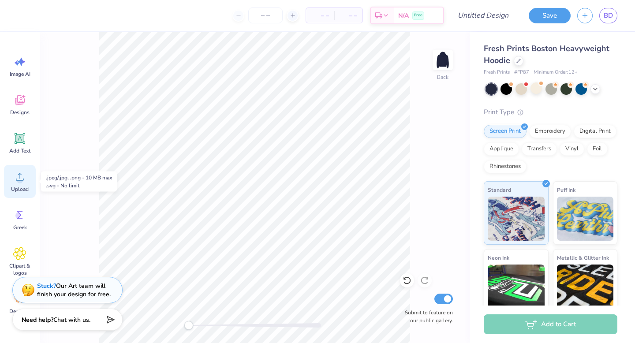
click at [21, 181] on circle at bounding box center [20, 180] width 6 height 6
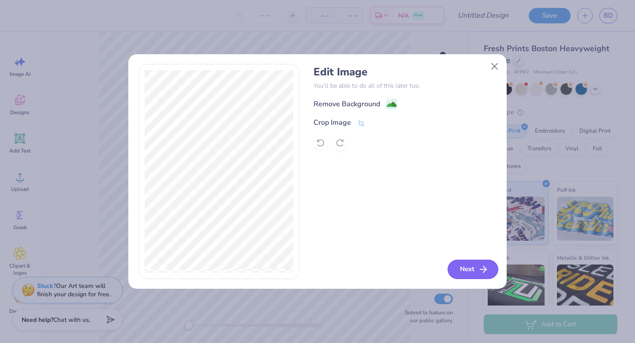
click at [473, 269] on button "Next" at bounding box center [473, 269] width 51 height 19
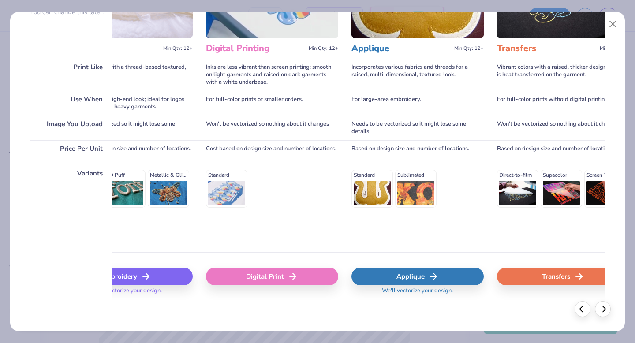
click at [292, 274] on icon at bounding box center [293, 276] width 11 height 11
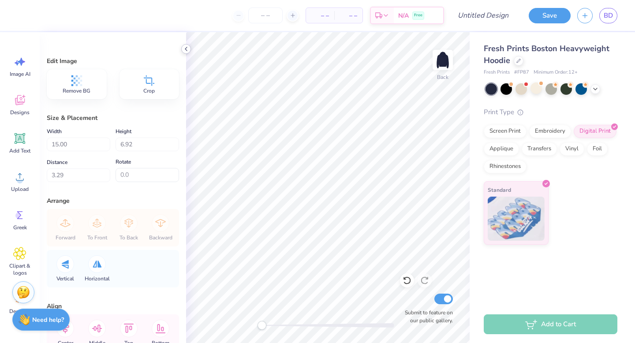
click at [187, 49] on icon at bounding box center [186, 48] width 7 height 7
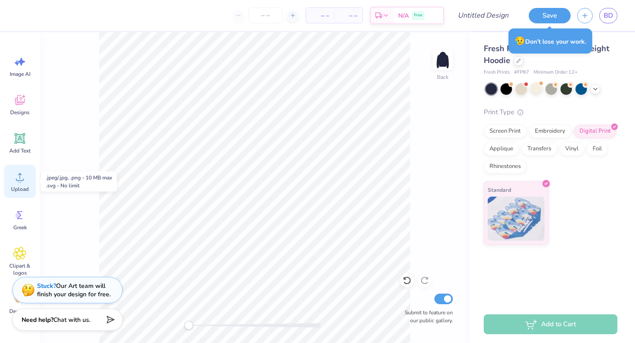
click at [23, 176] on icon at bounding box center [19, 176] width 13 height 13
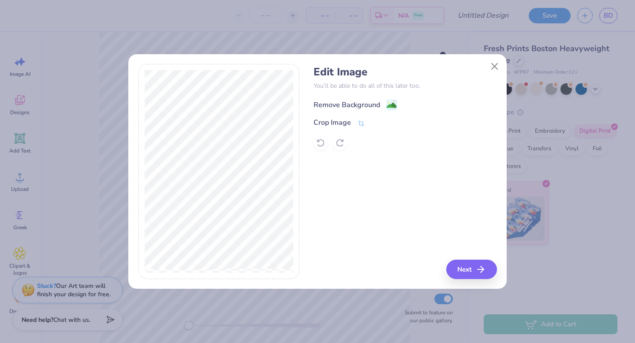
click at [366, 100] on div "Remove Background" at bounding box center [347, 105] width 67 height 11
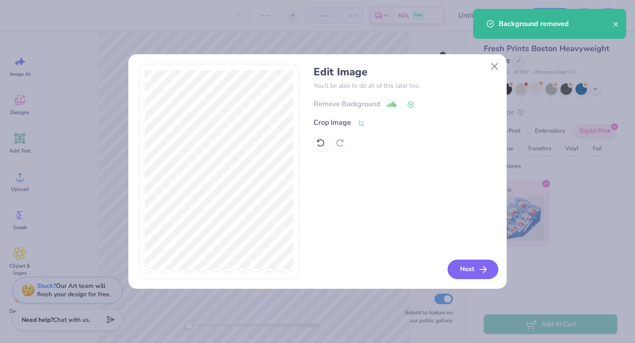
click at [457, 269] on button "Next" at bounding box center [473, 269] width 51 height 19
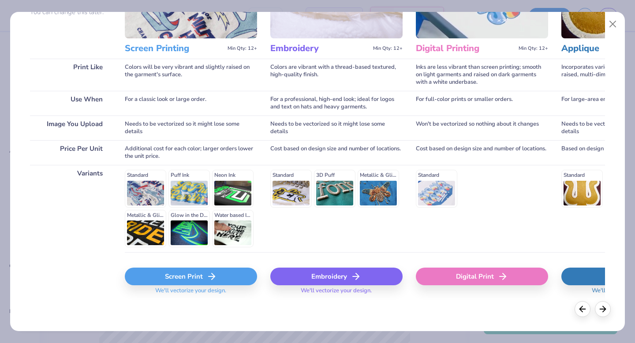
click at [210, 274] on icon at bounding box center [211, 276] width 11 height 11
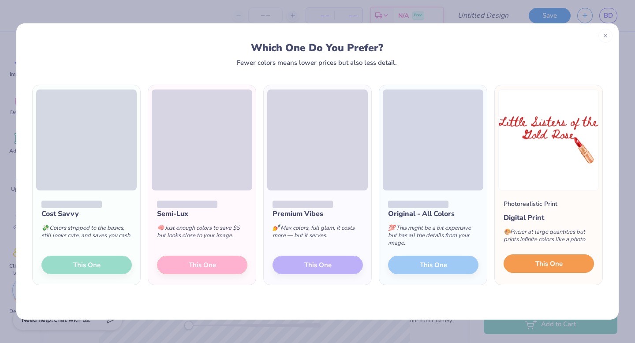
click at [537, 272] on button "This One" at bounding box center [549, 264] width 90 height 19
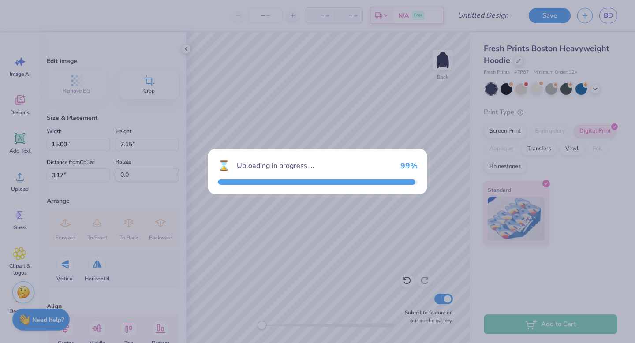
type input "7.15"
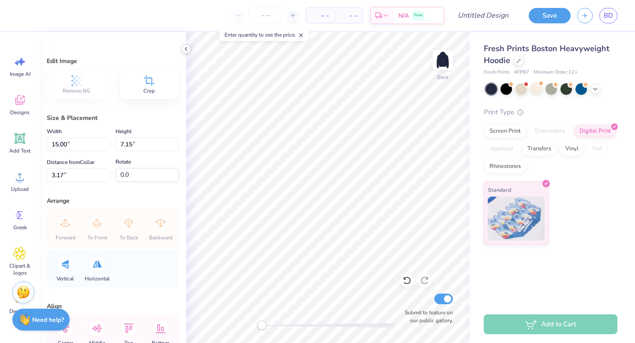
click at [184, 53] on div at bounding box center [186, 49] width 10 height 10
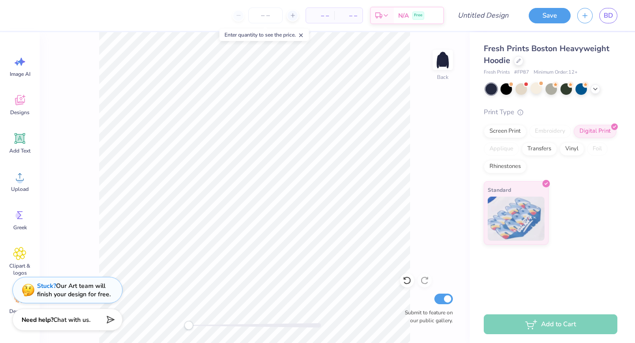
type input "5.85"
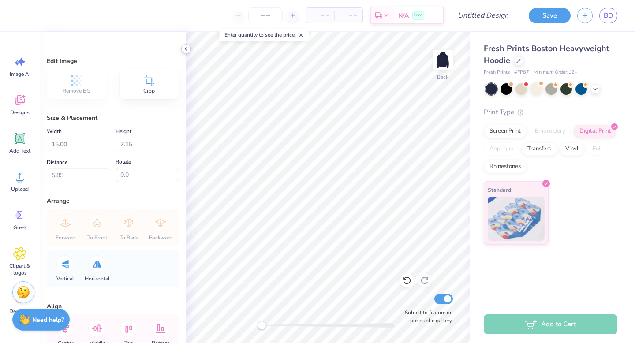
click at [187, 50] on icon at bounding box center [186, 48] width 7 height 7
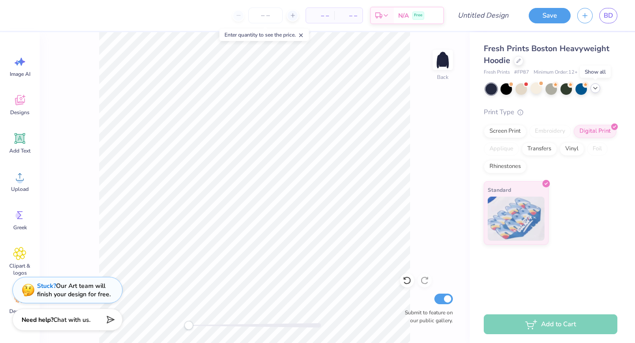
click at [600, 88] on div at bounding box center [596, 88] width 10 height 10
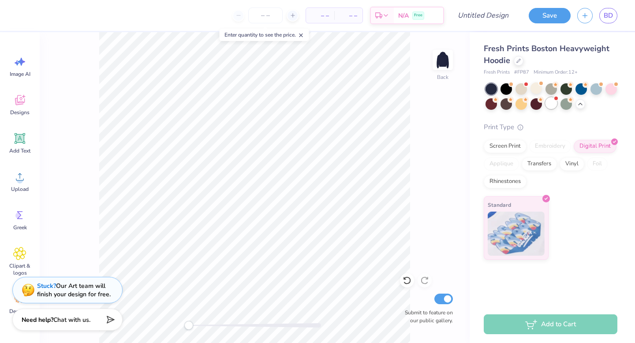
click at [552, 105] on div at bounding box center [551, 103] width 11 height 11
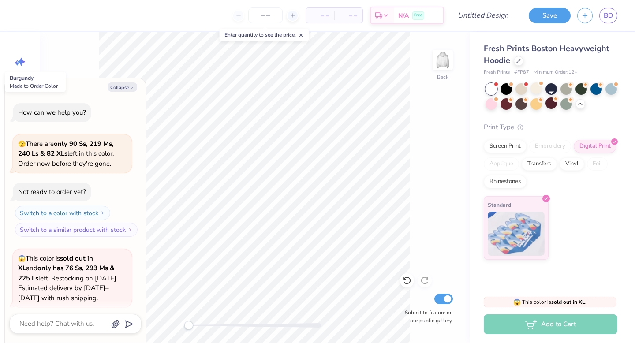
scroll to position [68, 0]
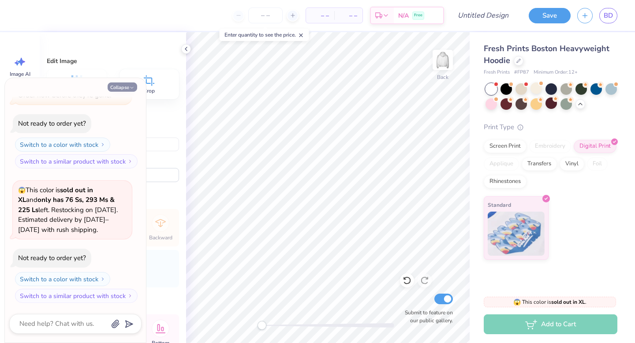
click at [131, 86] on icon "button" at bounding box center [131, 87] width 5 height 5
type textarea "x"
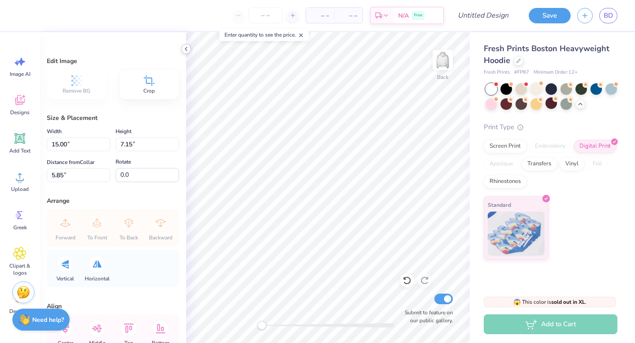
click at [187, 49] on icon at bounding box center [186, 48] width 7 height 7
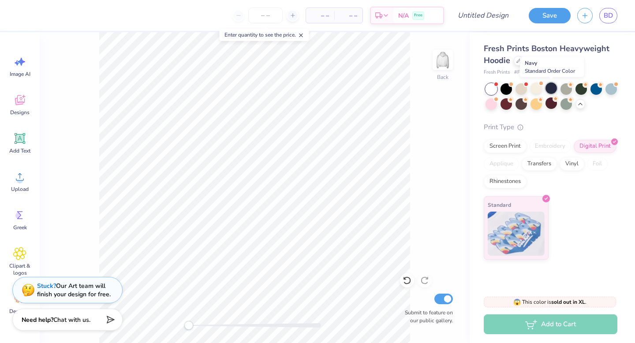
click at [553, 90] on div at bounding box center [551, 88] width 11 height 11
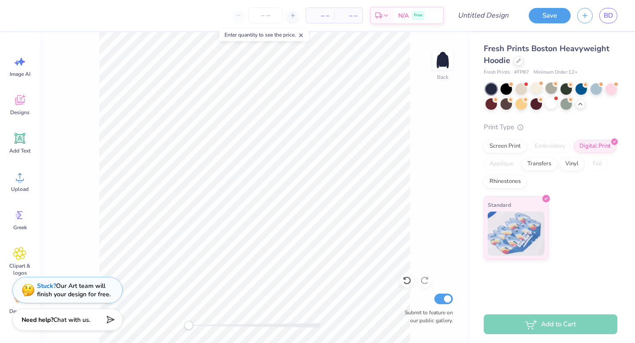
type input "4.32"
click at [418, 137] on div "Back Submit to feature on our public gallery." at bounding box center [255, 187] width 430 height 311
click at [498, 17] on input "Design Title" at bounding box center [494, 16] width 43 height 18
type input "Lipstick hoodie"
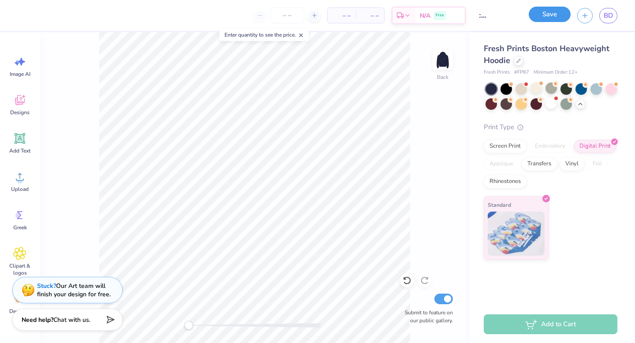
click at [556, 16] on button "Save" at bounding box center [550, 14] width 42 height 15
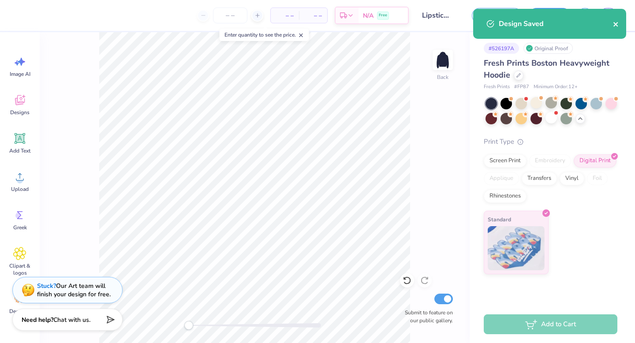
click at [614, 27] on icon "close" at bounding box center [616, 24] width 6 height 7
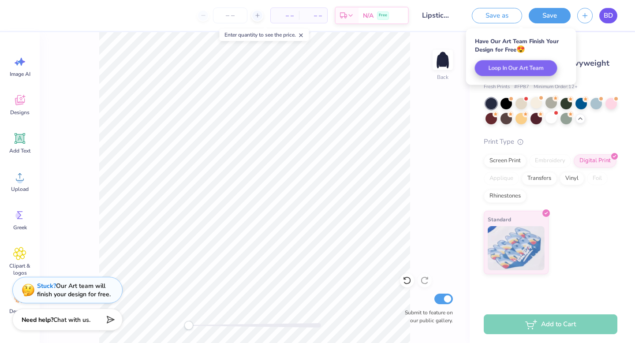
click at [610, 15] on span "BD" at bounding box center [608, 16] width 9 height 10
